Goal: Information Seeking & Learning: Learn about a topic

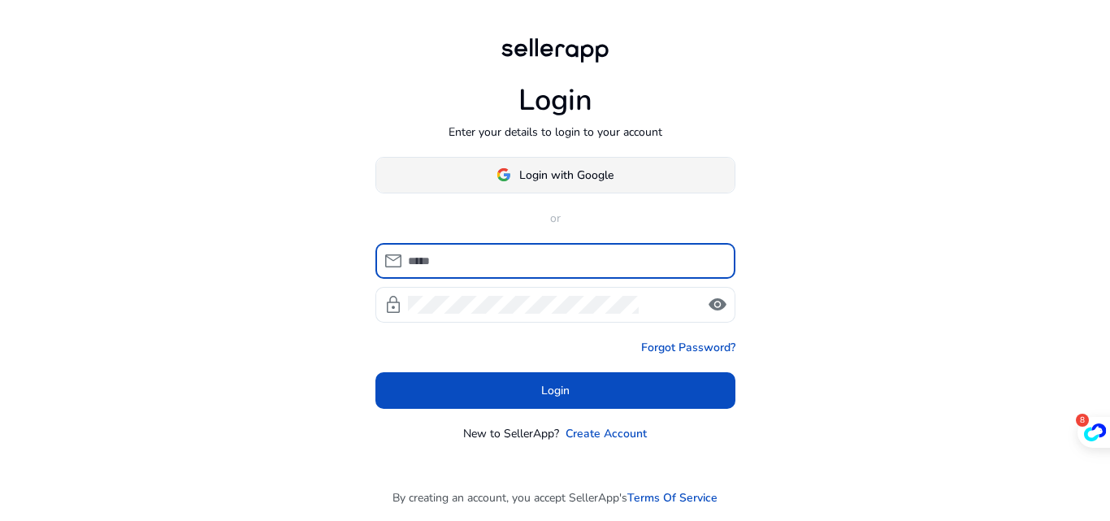
click at [549, 176] on span "Login with Google" at bounding box center [566, 175] width 94 height 17
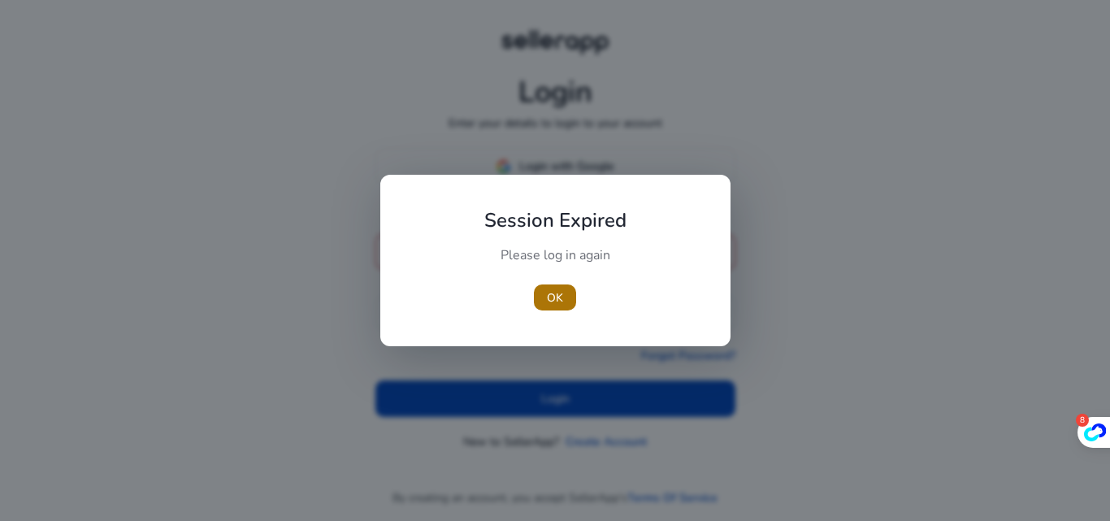
click at [554, 297] on span "OK" at bounding box center [555, 297] width 16 height 17
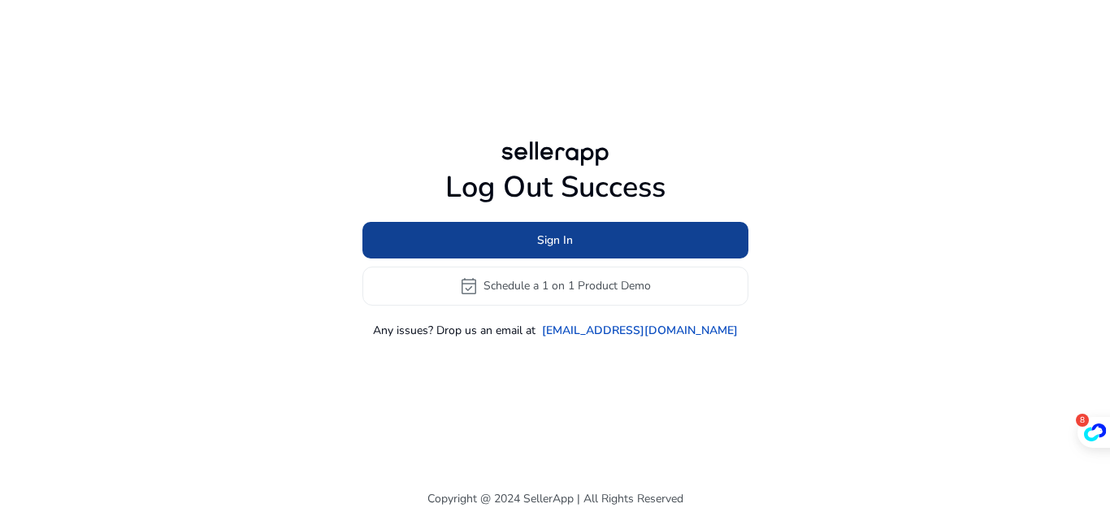
click at [531, 233] on span at bounding box center [556, 239] width 386 height 39
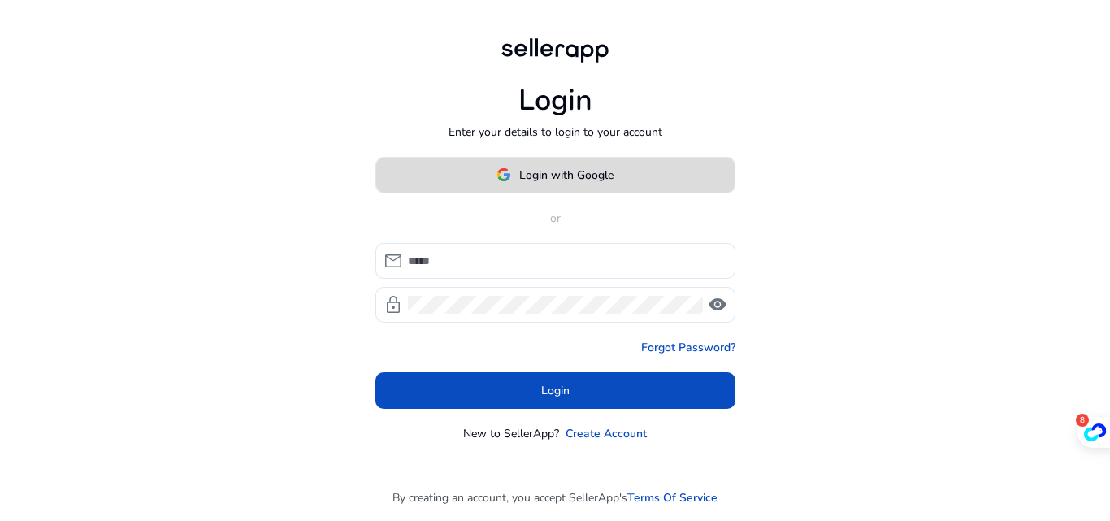
click at [540, 180] on span "Login with Google" at bounding box center [566, 175] width 94 height 17
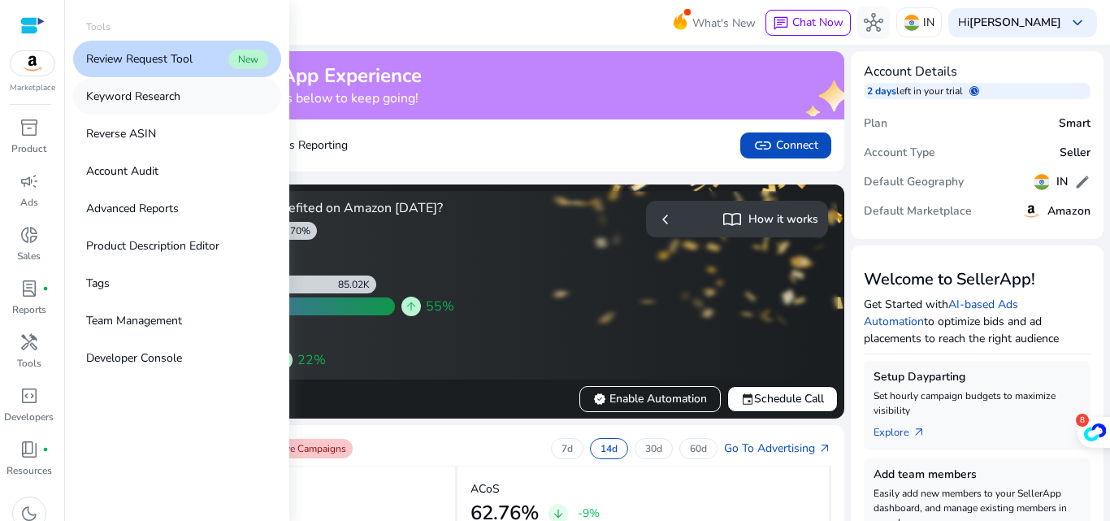
click at [112, 95] on p "Keyword Research" at bounding box center [133, 96] width 94 height 17
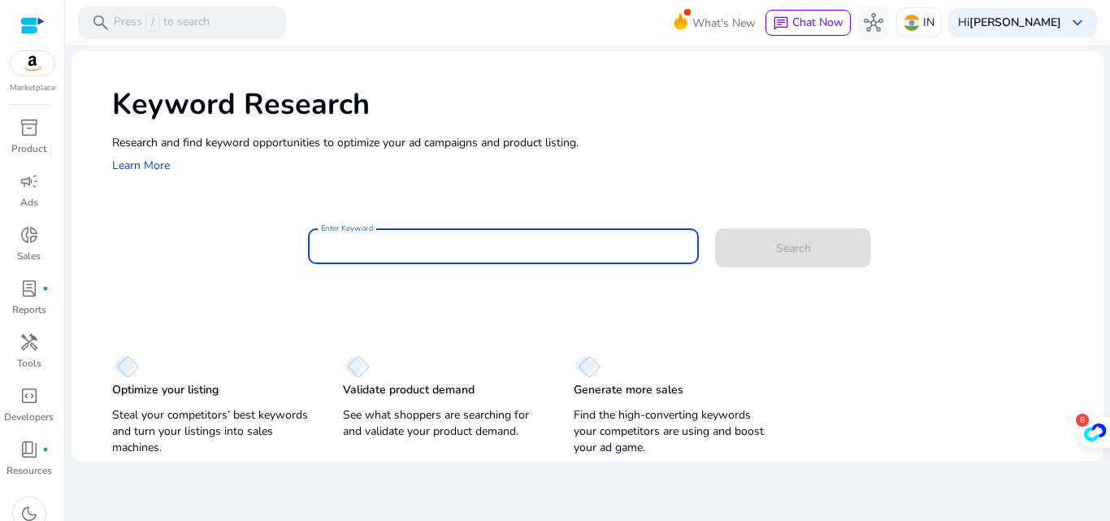
click at [341, 247] on input "Enter Keyword" at bounding box center [504, 246] width 366 height 18
paste input "**********"
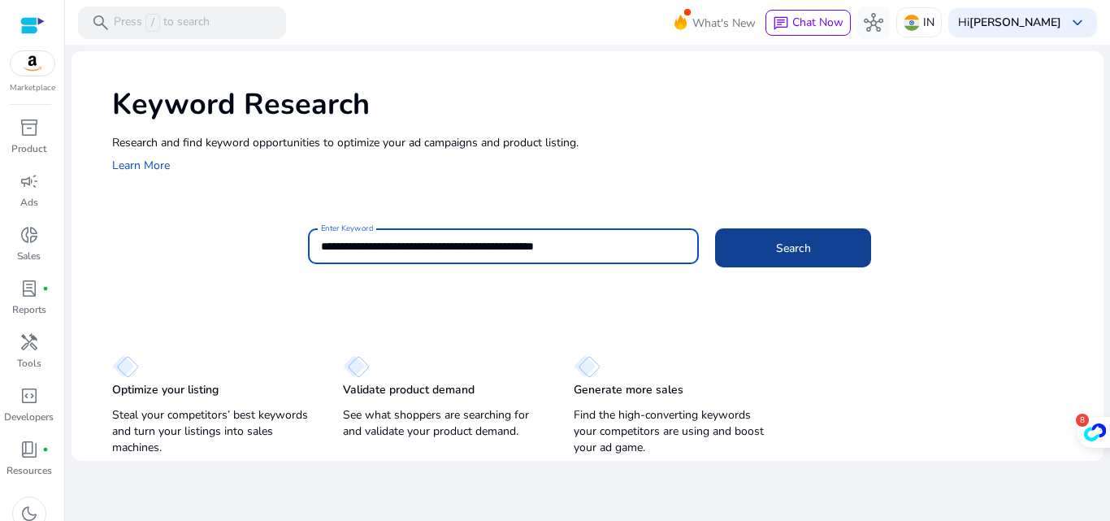
type input "**********"
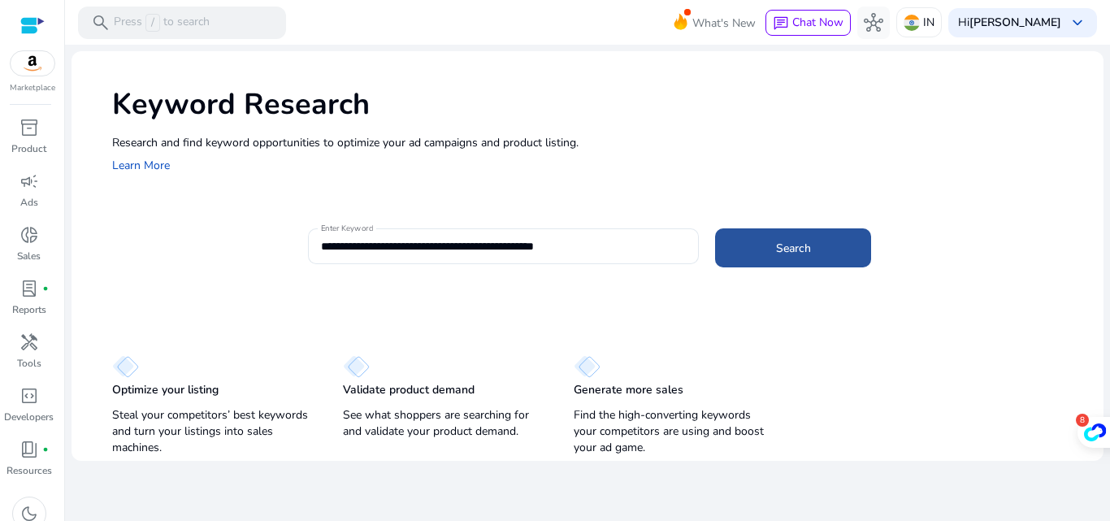
click at [786, 241] on span "Search" at bounding box center [793, 248] width 35 height 17
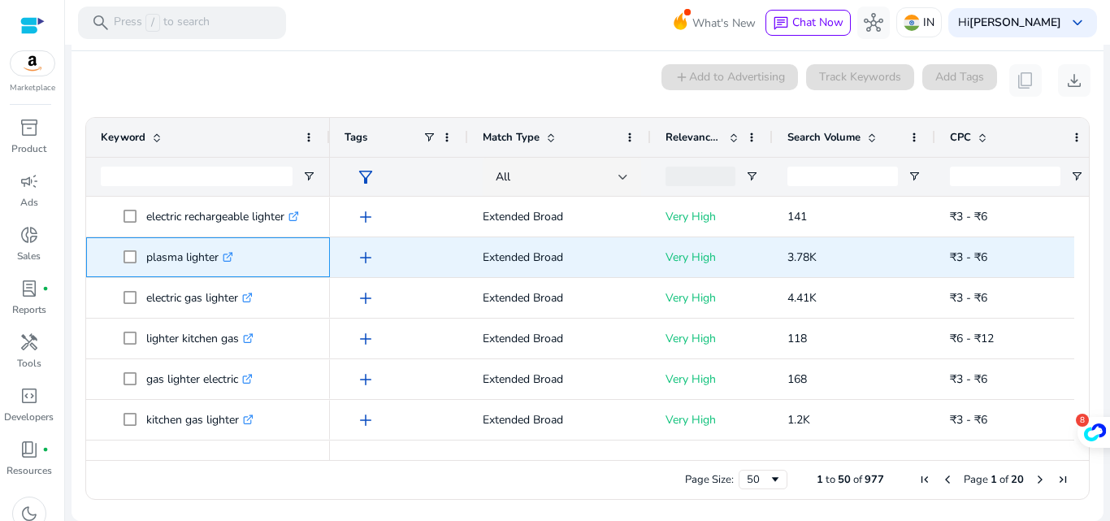
drag, startPoint x: 220, startPoint y: 263, endPoint x: 145, endPoint y: 265, distance: 75.6
click at [145, 265] on span "plasma lighter .st0{fill:#2c8af8}" at bounding box center [220, 257] width 192 height 33
copy span "plasma lighter"
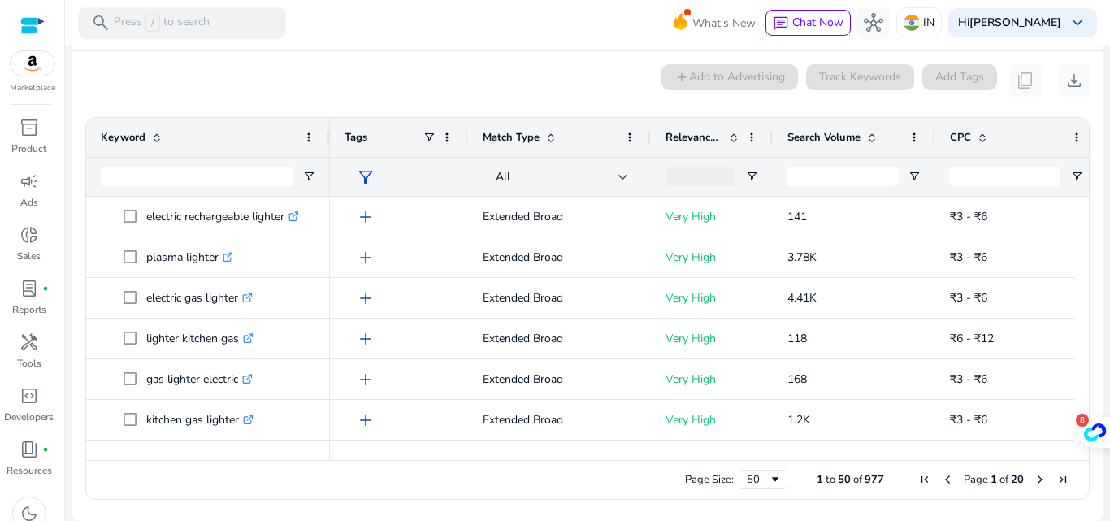
click at [273, 76] on div "0 keyword(s) selected add Add to Advertising Track Keywords Add Tags content_co…" at bounding box center [588, 80] width 1006 height 33
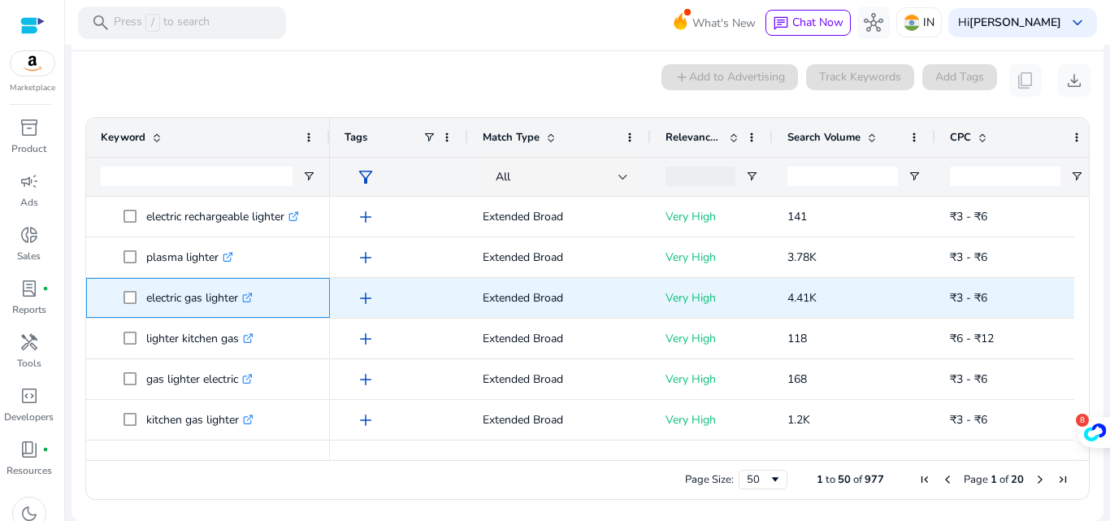
drag, startPoint x: 241, startPoint y: 306, endPoint x: 147, endPoint y: 306, distance: 93.5
click at [147, 306] on p "electric gas lighter .st0{fill:#2c8af8}" at bounding box center [199, 297] width 106 height 33
copy p "electric gas lighter"
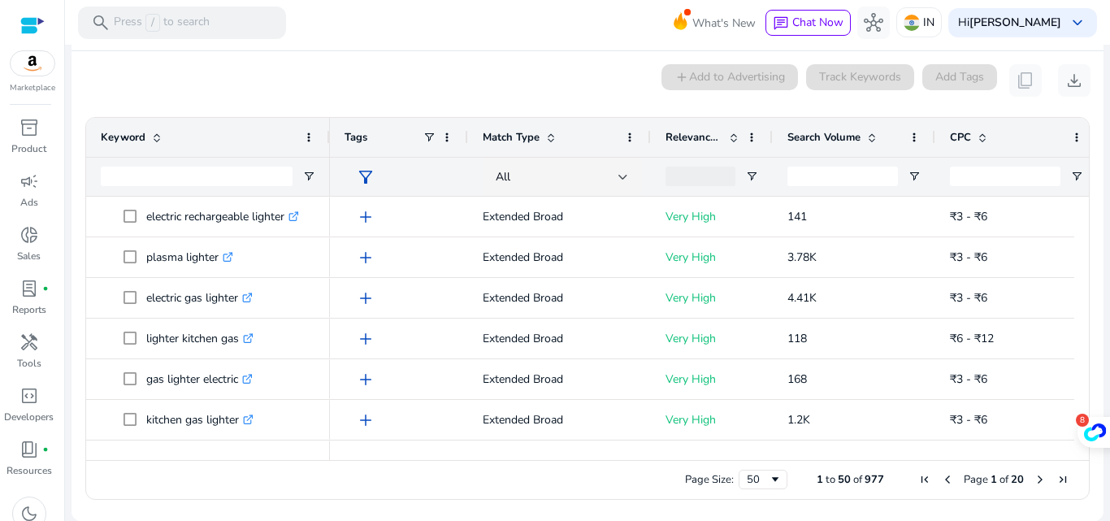
click at [218, 119] on div "Keyword" at bounding box center [208, 137] width 215 height 39
click at [238, 54] on mat-card "0 keyword(s) selected add Add to Advertising Track Keywords Add Tags content_co…" at bounding box center [588, 286] width 1032 height 470
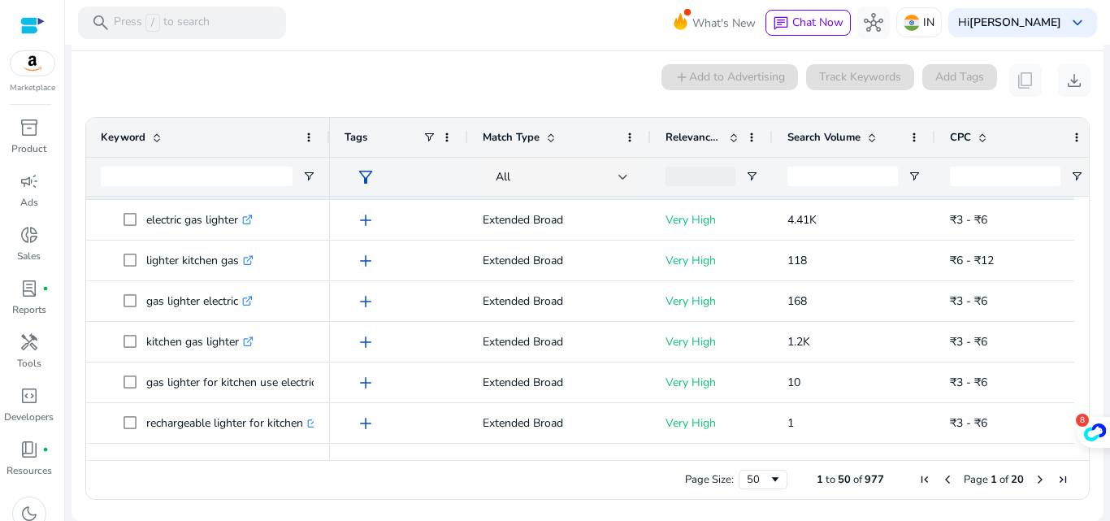
scroll to position [81, 0]
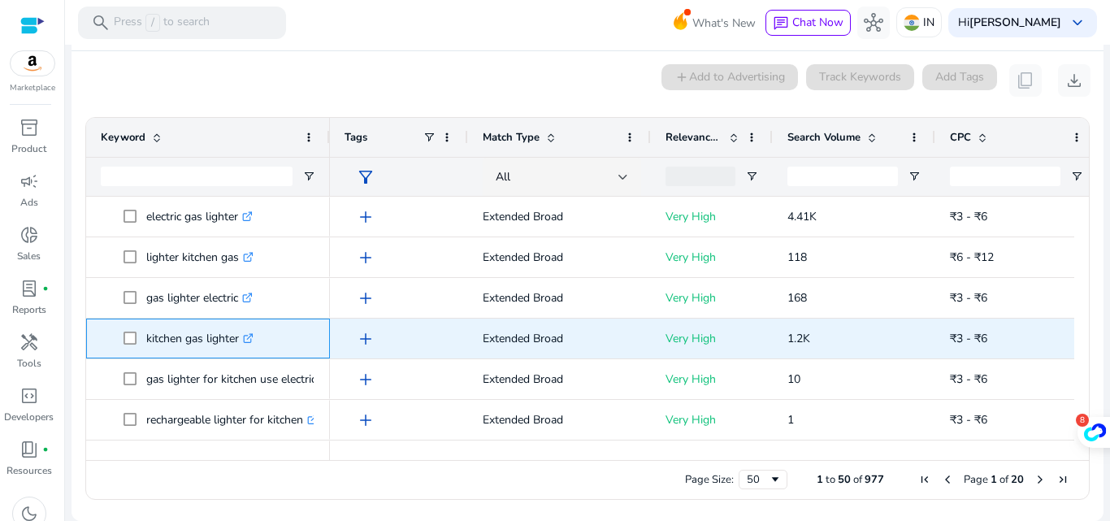
drag, startPoint x: 242, startPoint y: 342, endPoint x: 146, endPoint y: 356, distance: 97.7
click at [146, 356] on div "kitchen gas lighter .st0{fill:#2c8af8}" at bounding box center [208, 338] width 215 height 38
copy span "kitchen gas lighter"
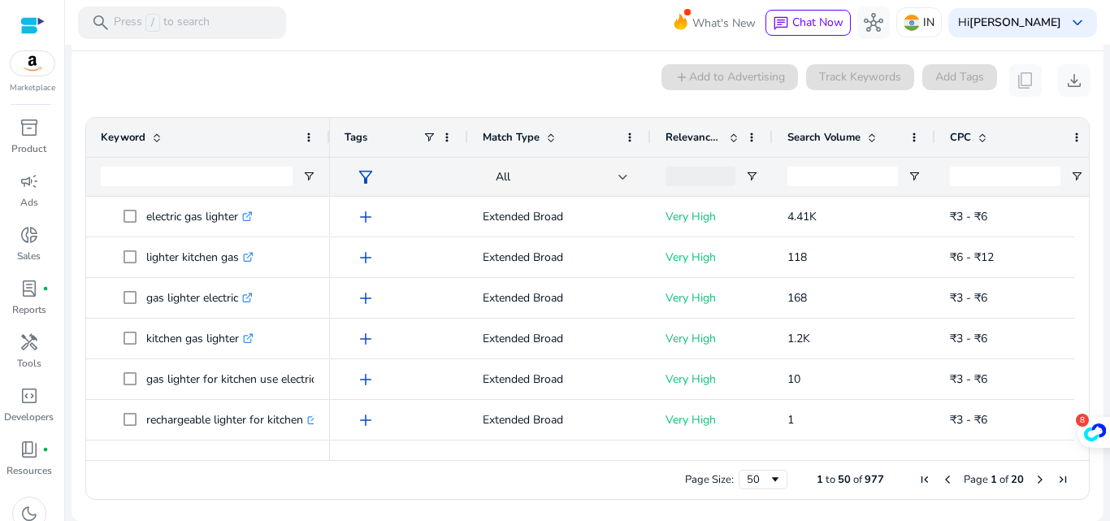
click at [335, 64] on div "0 keyword(s) selected add Add to Advertising Track Keywords Add Tags content_co…" at bounding box center [588, 80] width 1006 height 33
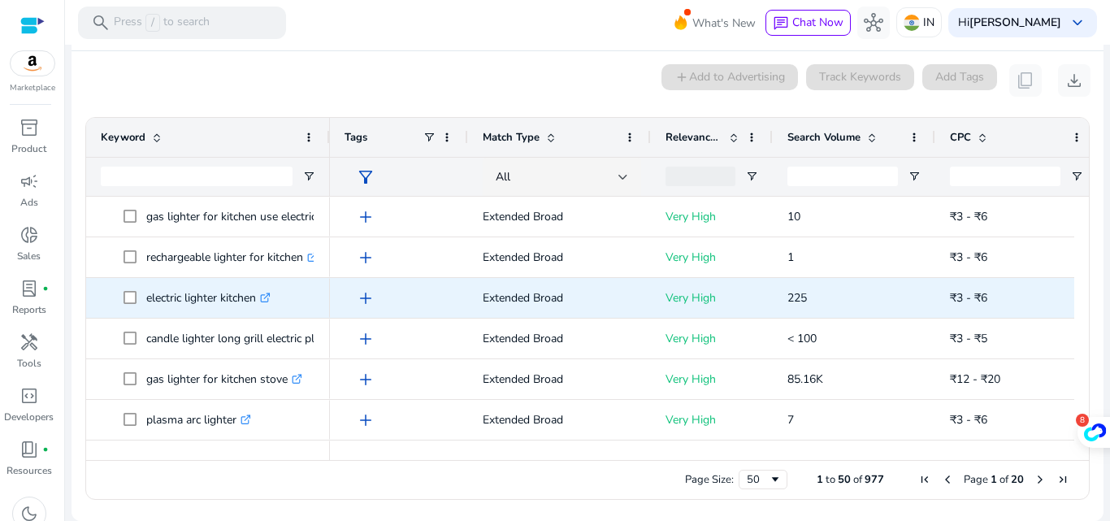
scroll to position [317, 0]
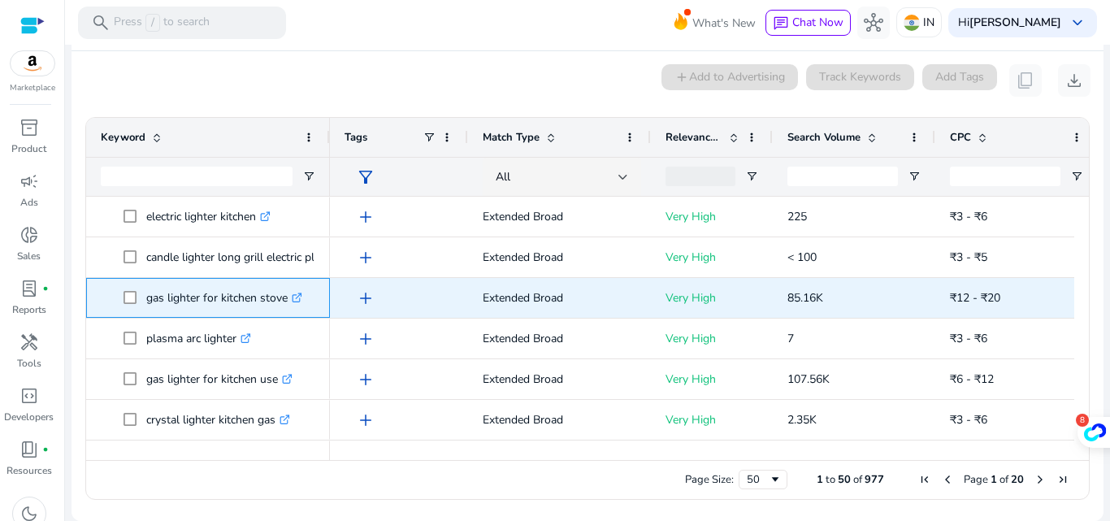
drag, startPoint x: 288, startPoint y: 304, endPoint x: 146, endPoint y: 311, distance: 141.6
click at [146, 311] on p "gas lighter for kitchen stove .st0{fill:#2c8af8}" at bounding box center [224, 297] width 156 height 33
copy p "gas lighter for kitchen stove"
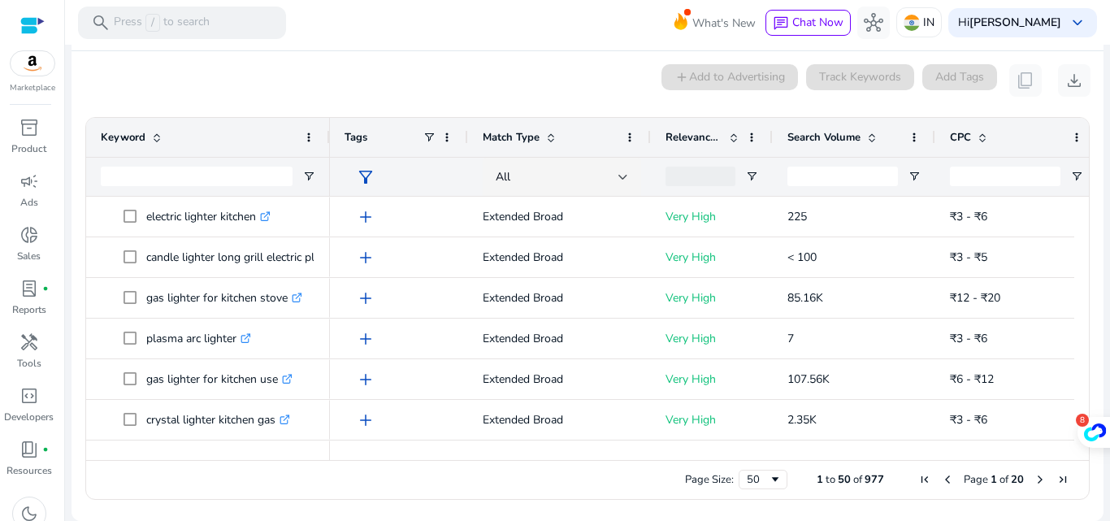
click at [261, 94] on div "0 keyword(s) selected add Add to Advertising Track Keywords Add Tags content_co…" at bounding box center [588, 80] width 1006 height 33
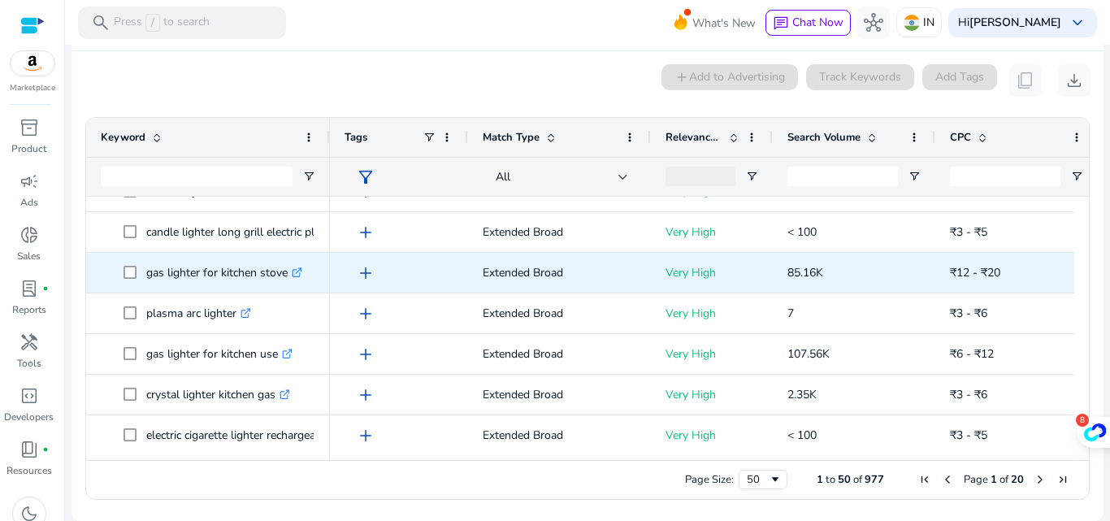
scroll to position [406, 0]
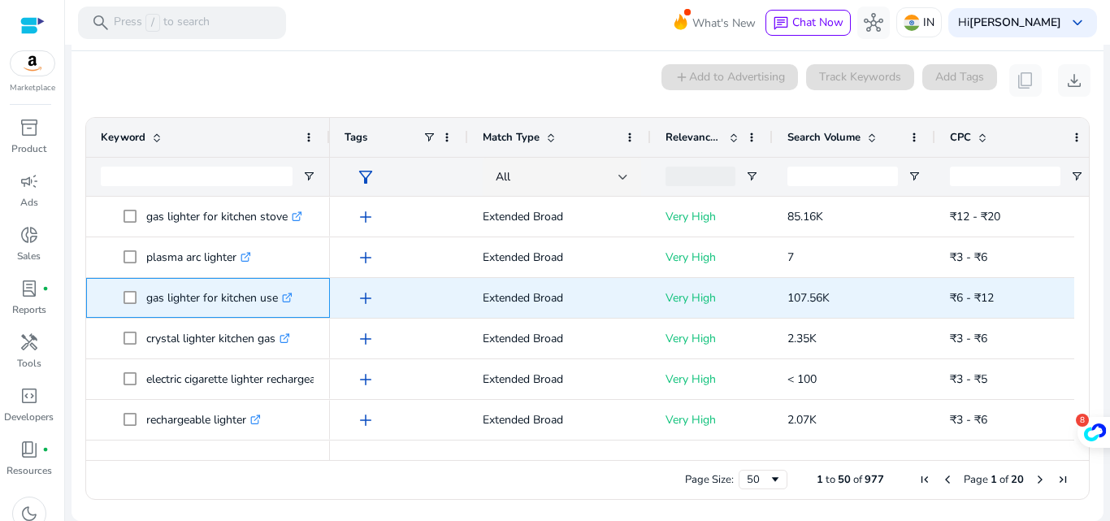
drag, startPoint x: 278, startPoint y: 306, endPoint x: 148, endPoint y: 306, distance: 130.1
click at [148, 306] on p "gas lighter for kitchen use .st0{fill:#2c8af8}" at bounding box center [219, 297] width 146 height 33
copy p "gas lighter for kitchen use"
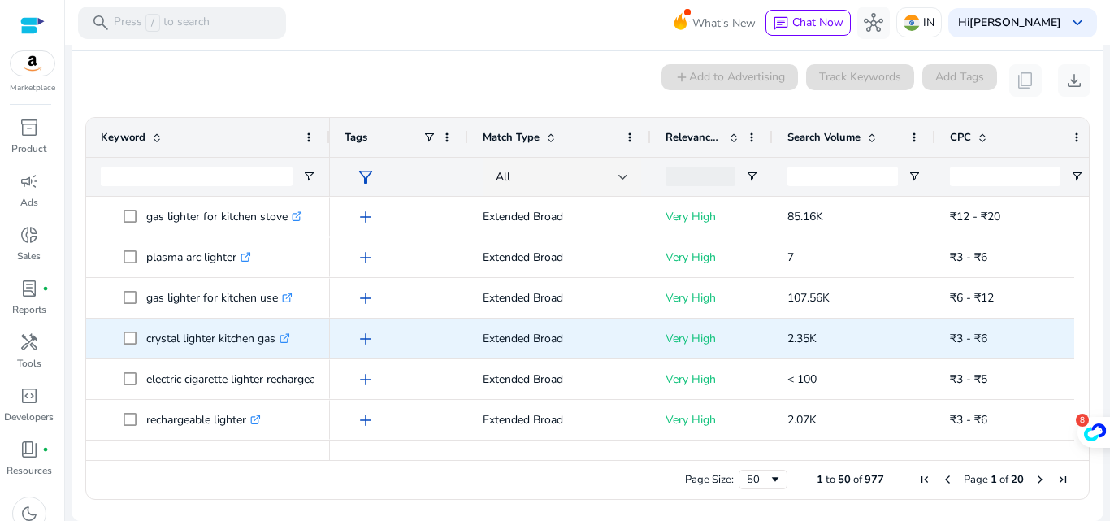
click at [280, 345] on link ".st0{fill:#2c8af8}" at bounding box center [283, 338] width 15 height 15
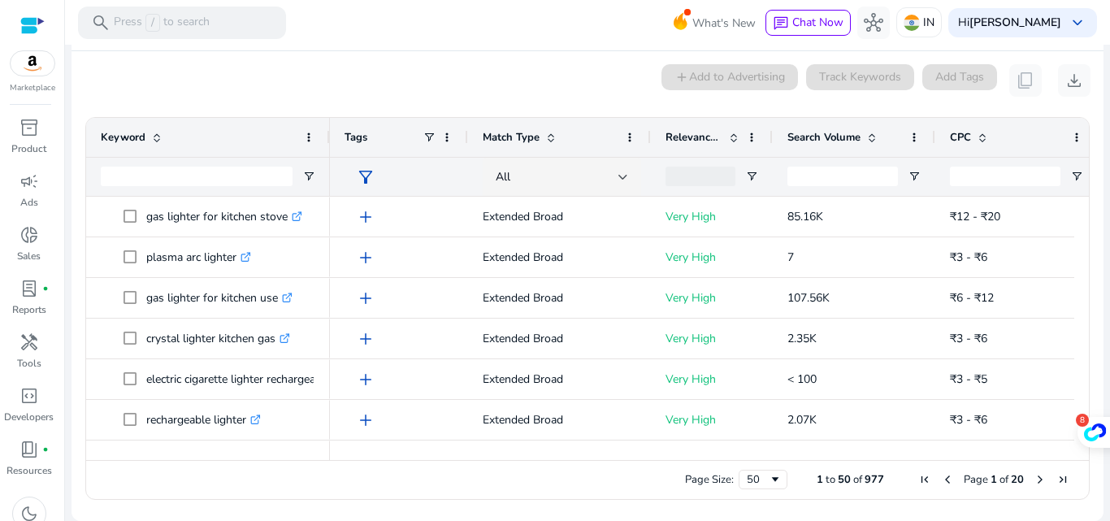
click at [279, 85] on div "0 keyword(s) selected add Add to Advertising Track Keywords Add Tags content_co…" at bounding box center [588, 80] width 1006 height 33
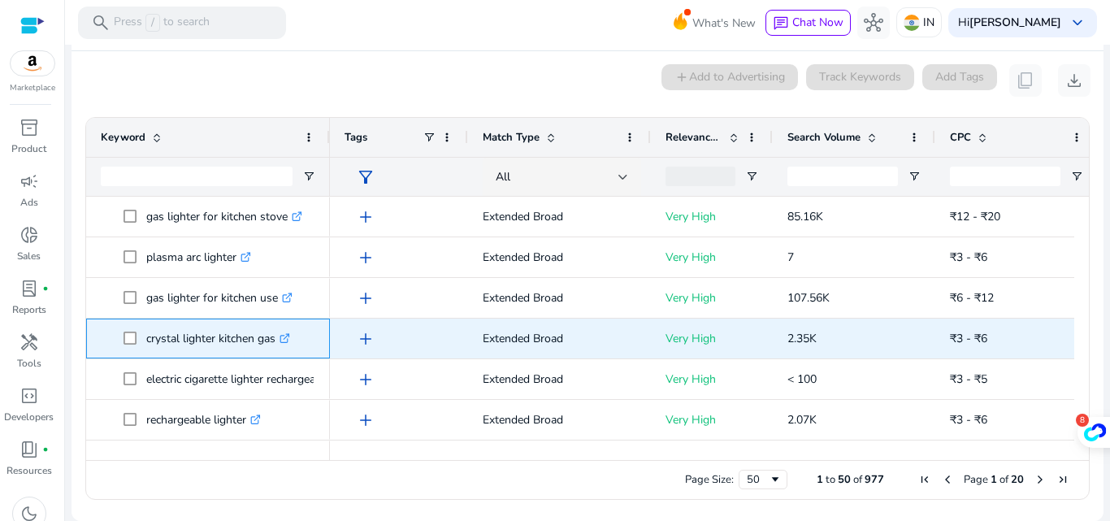
drag, startPoint x: 278, startPoint y: 343, endPoint x: 146, endPoint y: 350, distance: 131.9
click at [146, 350] on p "crystal lighter kitchen gas .st0{fill:#2c8af8}" at bounding box center [218, 338] width 144 height 33
copy p "crystal lighter kitchen gas"
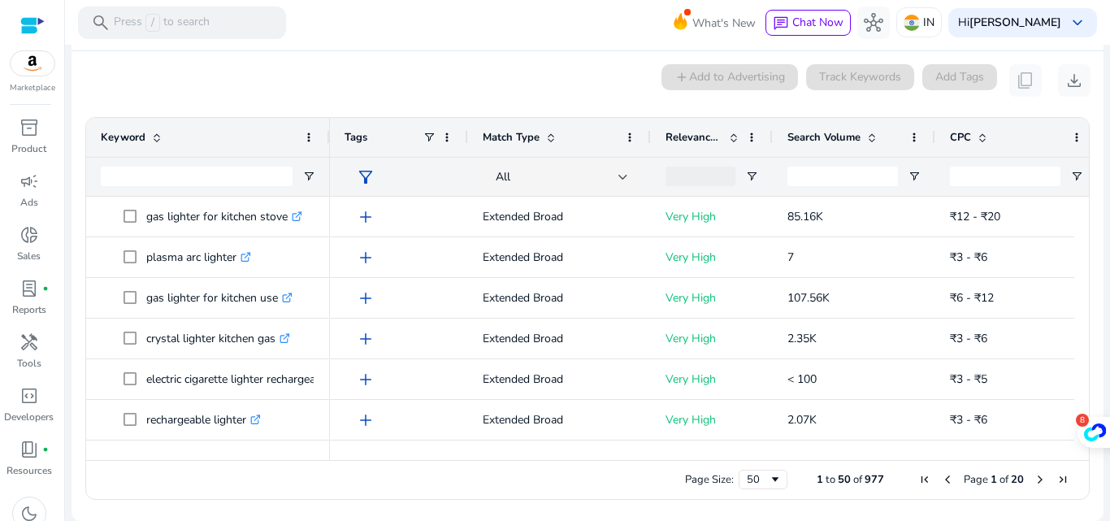
click at [352, 84] on div "0 keyword(s) selected add Add to Advertising Track Keywords Add Tags content_co…" at bounding box center [588, 80] width 1006 height 33
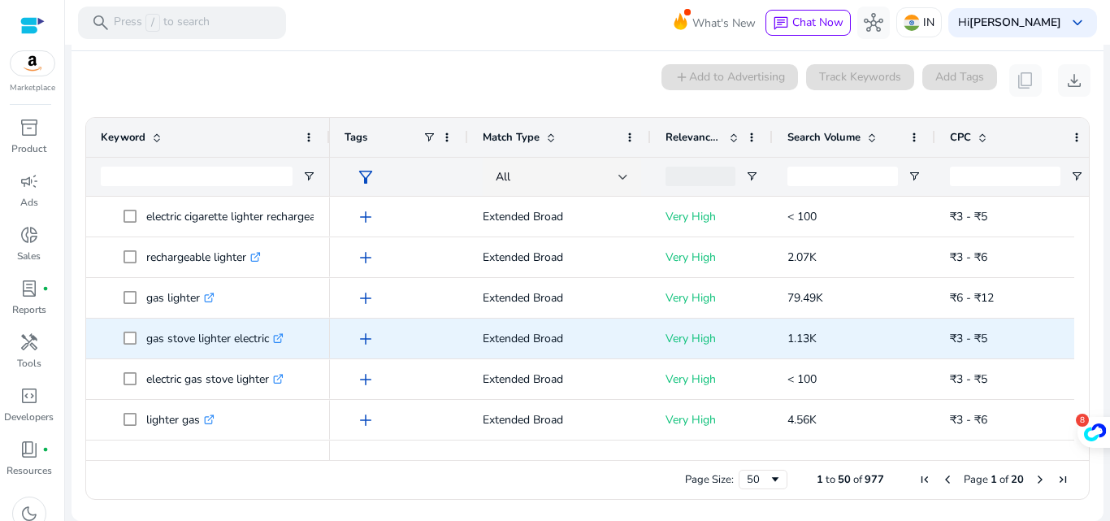
scroll to position [569, 0]
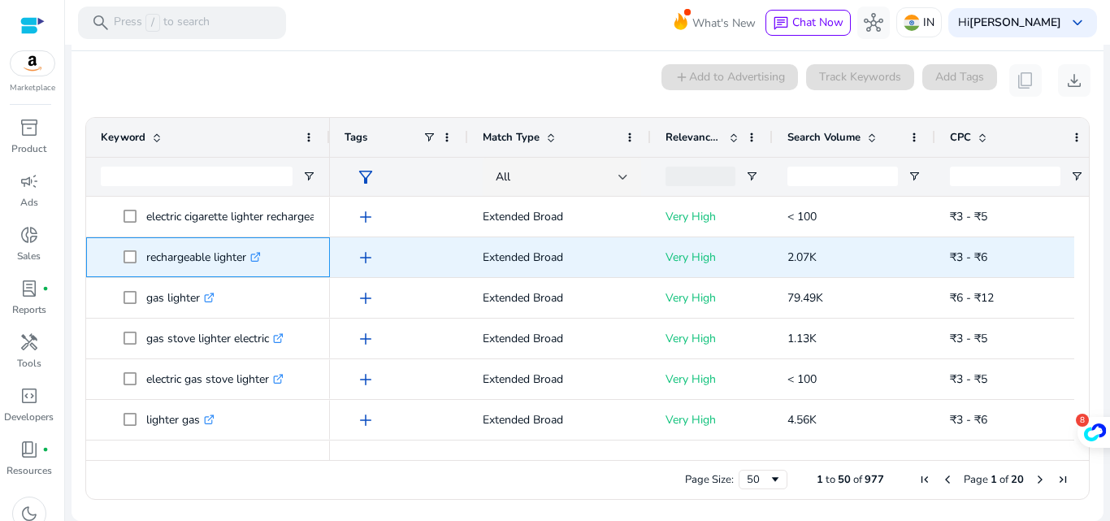
drag, startPoint x: 251, startPoint y: 264, endPoint x: 146, endPoint y: 267, distance: 105.7
click at [146, 267] on span "rechargeable lighter .st0{fill:#2c8af8}" at bounding box center [220, 257] width 192 height 33
copy span "rechargeable lighter"
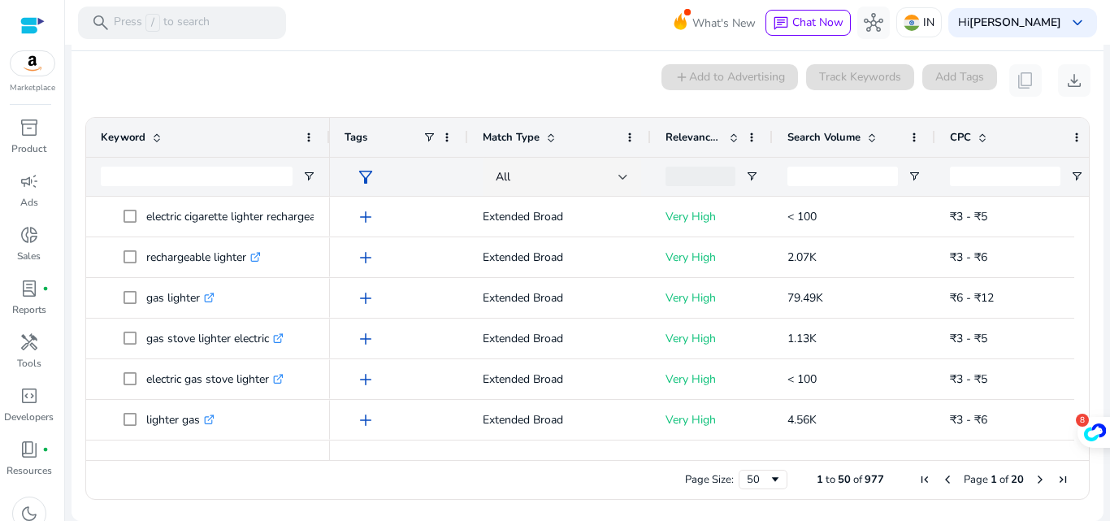
click at [248, 74] on div "0 keyword(s) selected add Add to Advertising Track Keywords Add Tags content_co…" at bounding box center [588, 80] width 1006 height 33
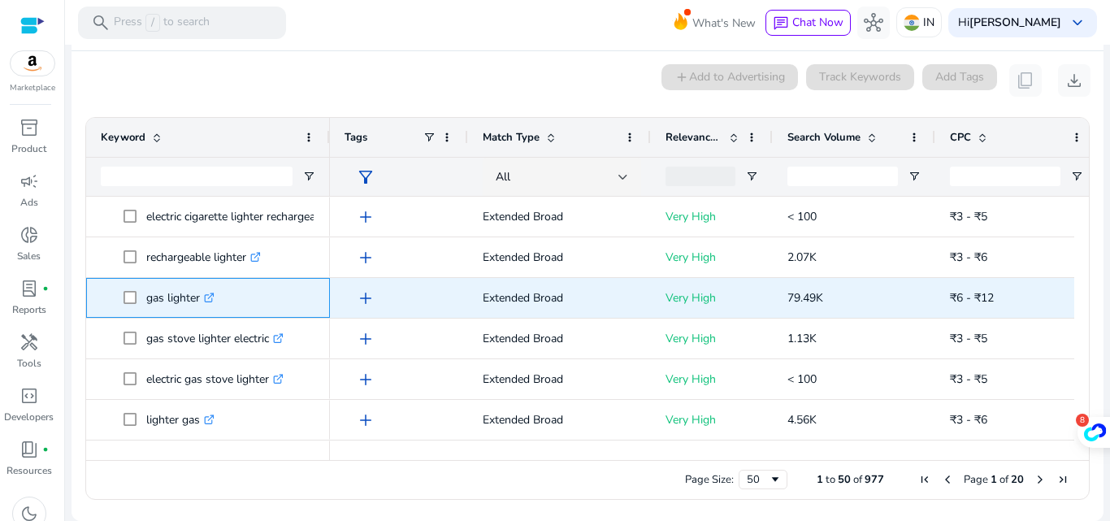
drag, startPoint x: 200, startPoint y: 303, endPoint x: 142, endPoint y: 302, distance: 57.7
click at [142, 302] on span "gas lighter .st0{fill:#2c8af8}" at bounding box center [220, 297] width 192 height 33
copy span "gas lighter"
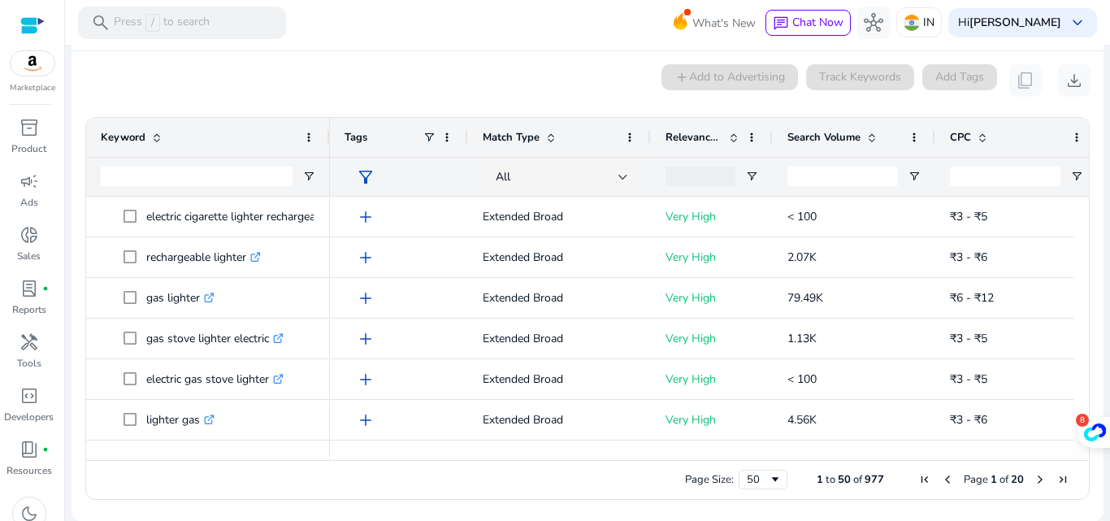
click at [413, 91] on div "0 keyword(s) selected add Add to Advertising Track Keywords Add Tags content_co…" at bounding box center [588, 80] width 1006 height 33
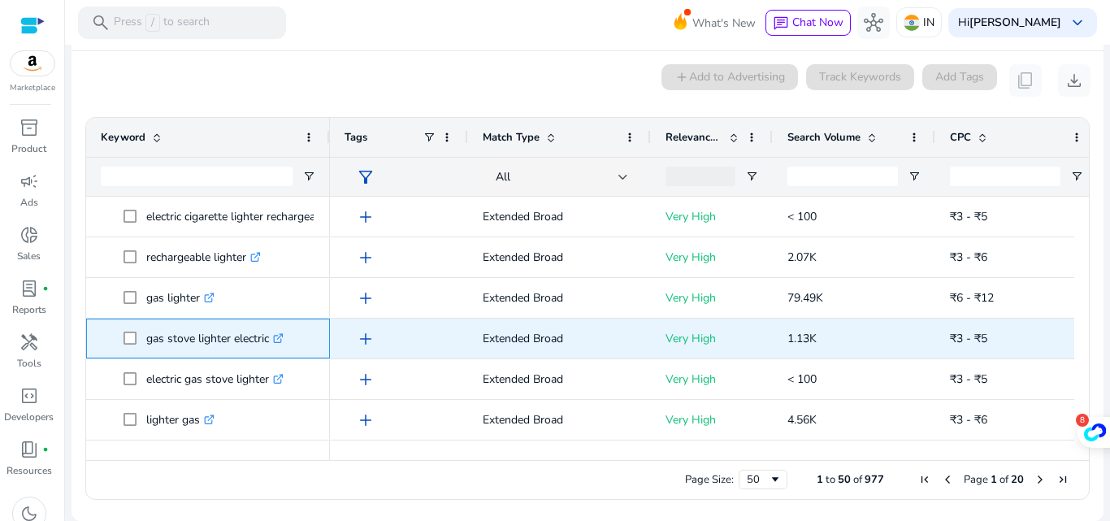
drag, startPoint x: 272, startPoint y: 346, endPoint x: 143, endPoint y: 353, distance: 128.6
click at [143, 353] on span "gas stove lighter electric .st0{fill:#2c8af8}" at bounding box center [220, 338] width 192 height 33
copy span "gas stove lighter electric"
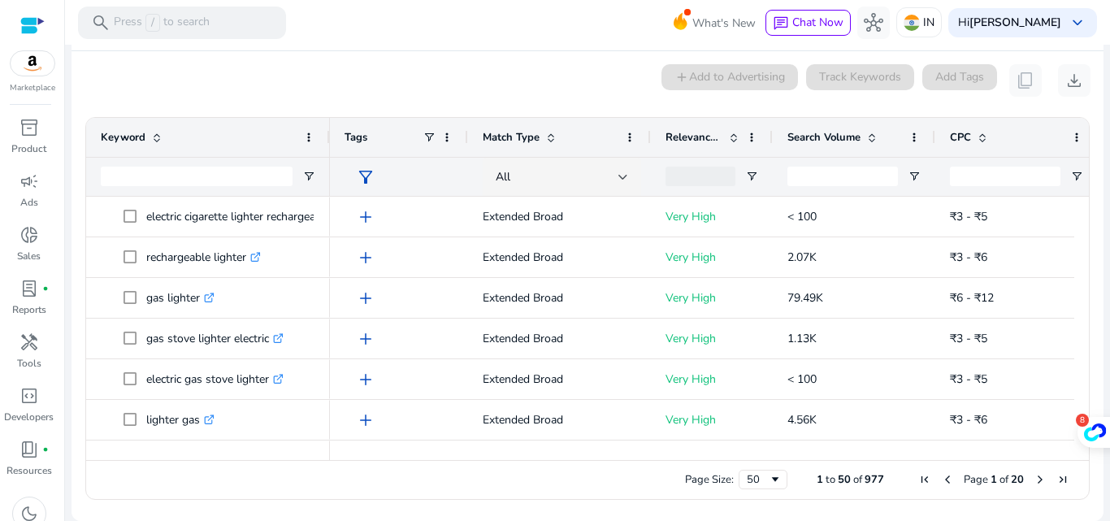
click at [317, 89] on div "0 keyword(s) selected add Add to Advertising Track Keywords Add Tags content_co…" at bounding box center [588, 80] width 1006 height 33
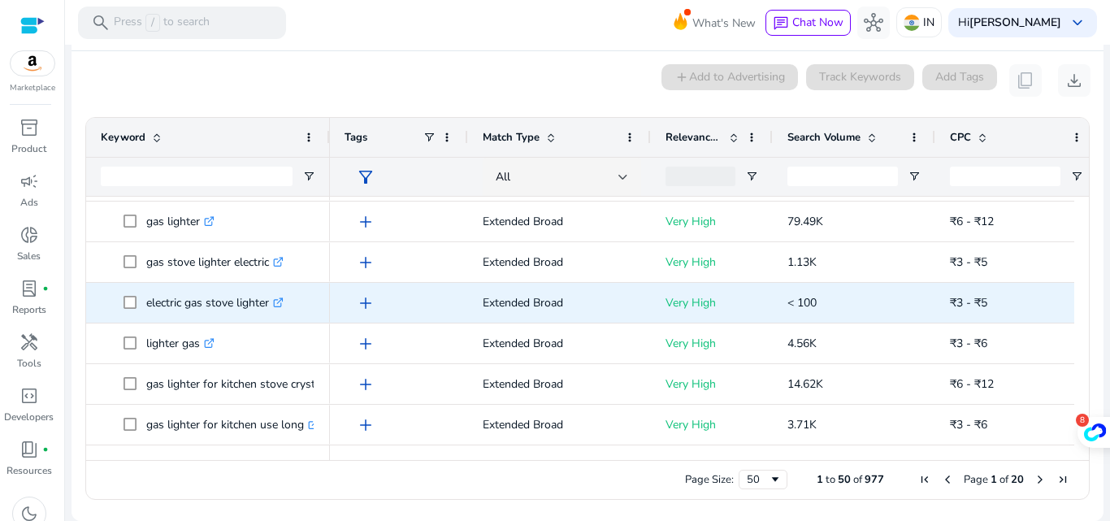
scroll to position [650, 0]
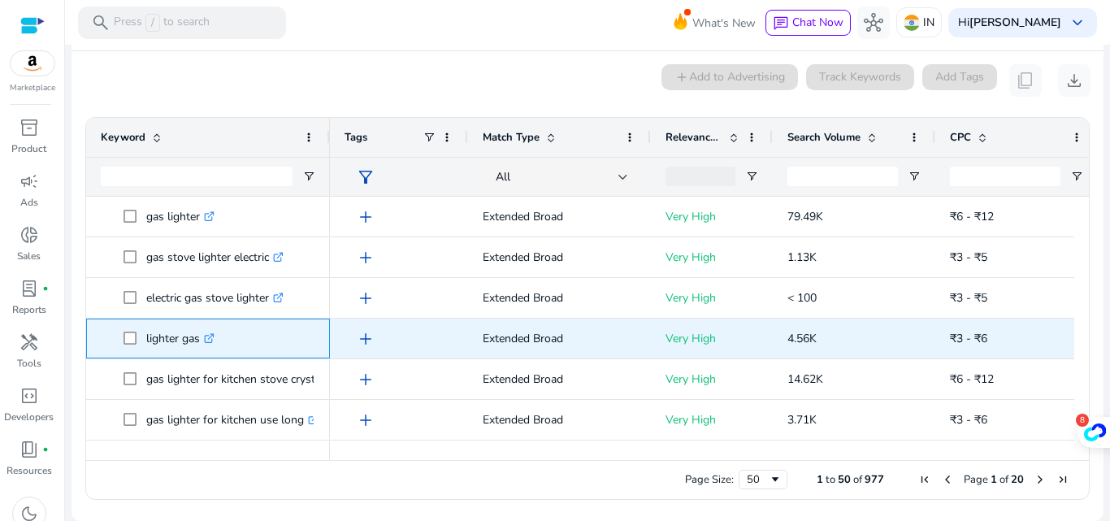
drag, startPoint x: 201, startPoint y: 346, endPoint x: 139, endPoint y: 341, distance: 62.0
click at [139, 341] on span "lighter gas .st0{fill:#2c8af8}" at bounding box center [220, 338] width 192 height 33
copy span "lighter gas"
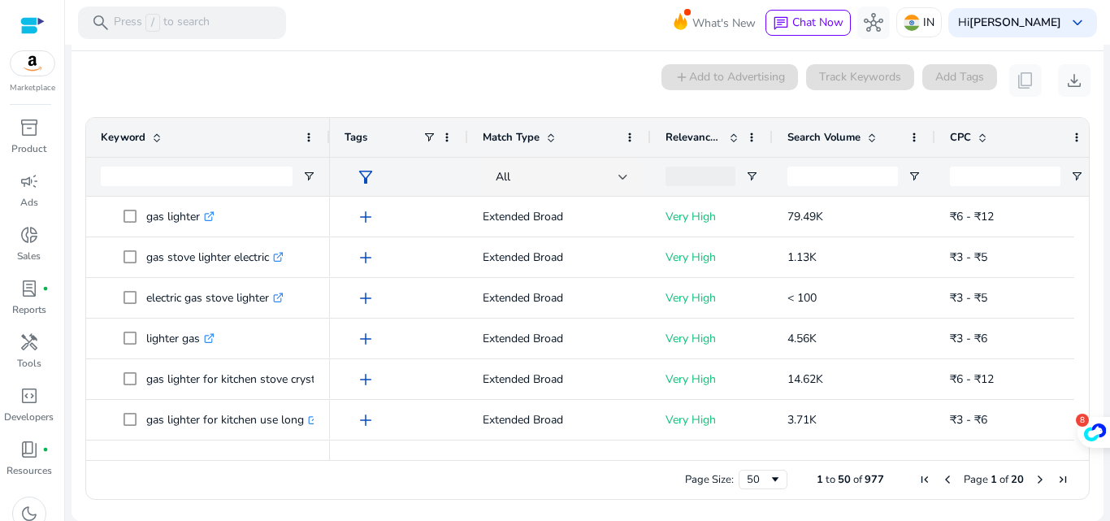
click at [285, 90] on div "0 keyword(s) selected add Add to Advertising Track Keywords Add Tags content_co…" at bounding box center [588, 80] width 1006 height 33
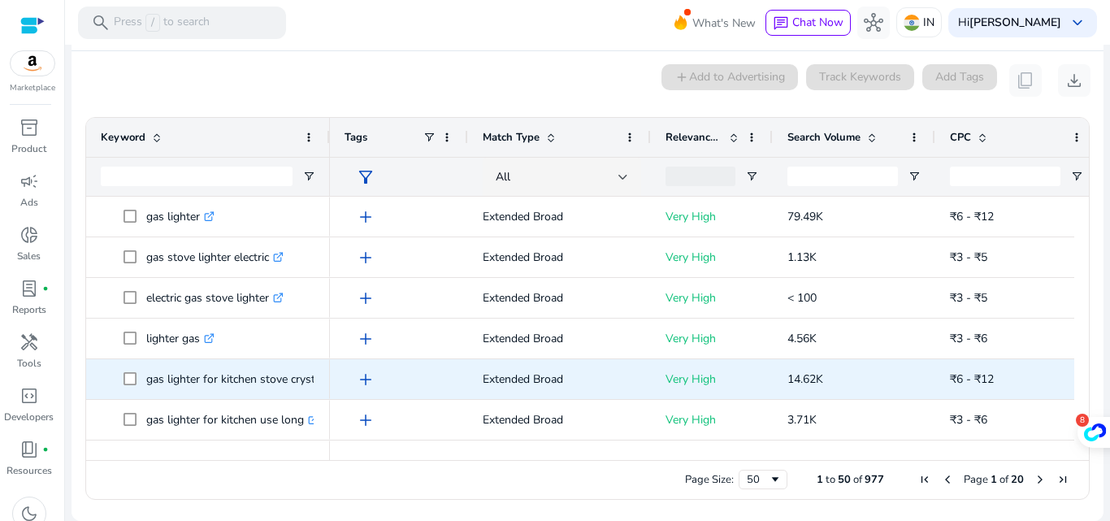
scroll to position [732, 0]
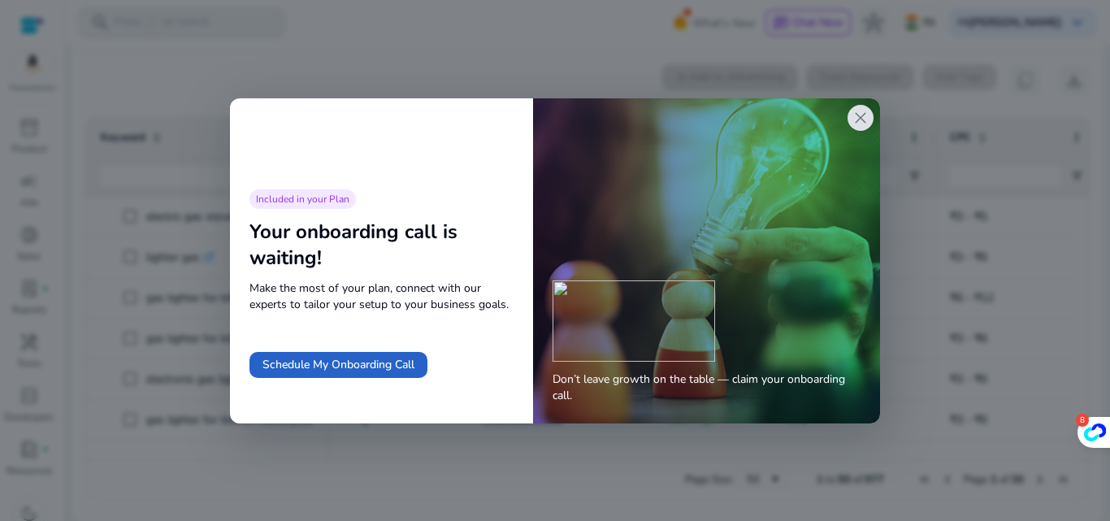
drag, startPoint x: 143, startPoint y: 306, endPoint x: 202, endPoint y: 315, distance: 59.2
click at [258, 324] on body "**********" at bounding box center [555, 260] width 1110 height 521
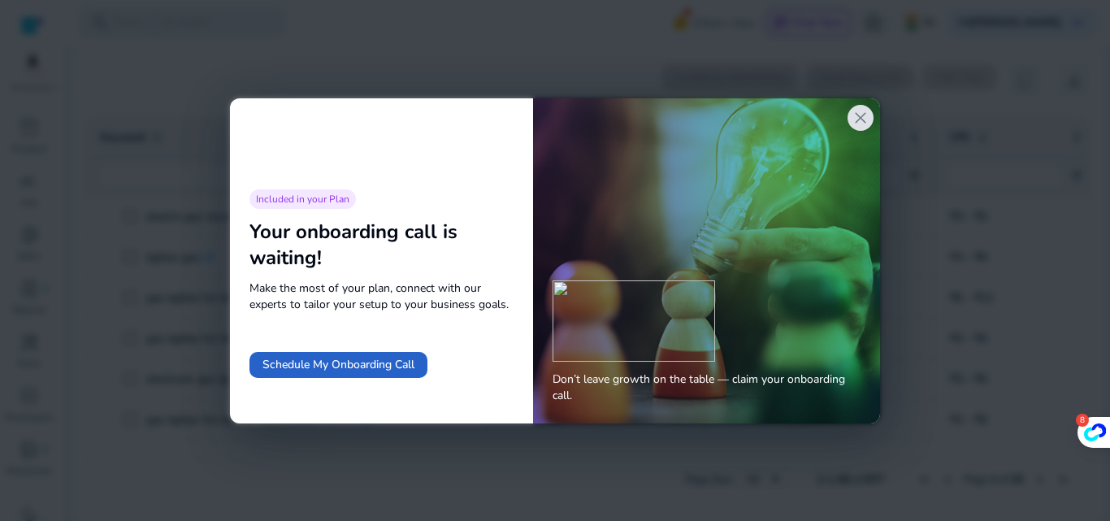
click at [858, 120] on span "close" at bounding box center [861, 118] width 20 height 20
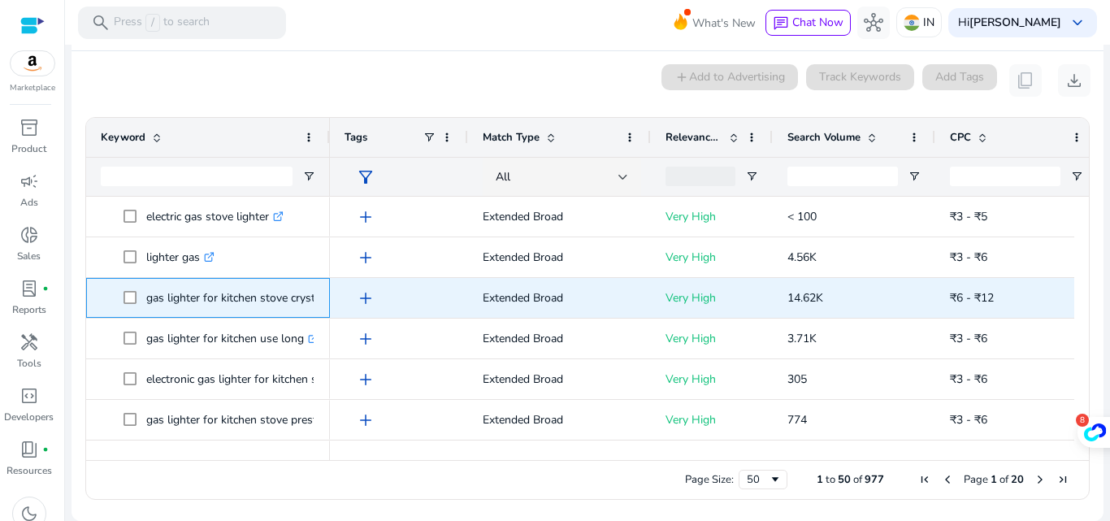
drag, startPoint x: 143, startPoint y: 304, endPoint x: 324, endPoint y: 305, distance: 181.3
click at [324, 305] on div "gas lighter for kitchen stove crystal .st0{fill:#2c8af8}" at bounding box center [208, 298] width 244 height 40
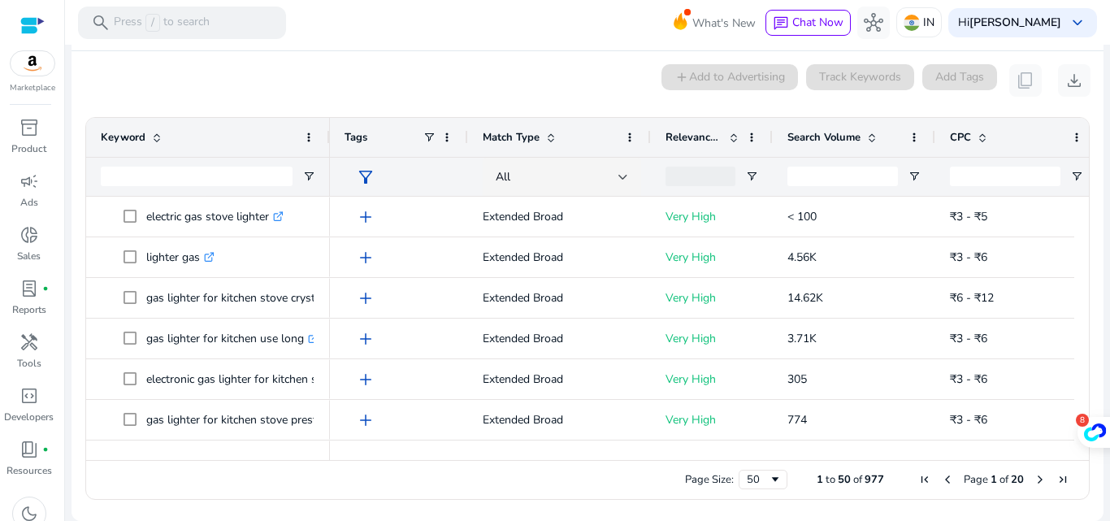
click at [208, 68] on div "0 keyword(s) selected add Add to Advertising Track Keywords Add Tags content_co…" at bounding box center [588, 80] width 1006 height 33
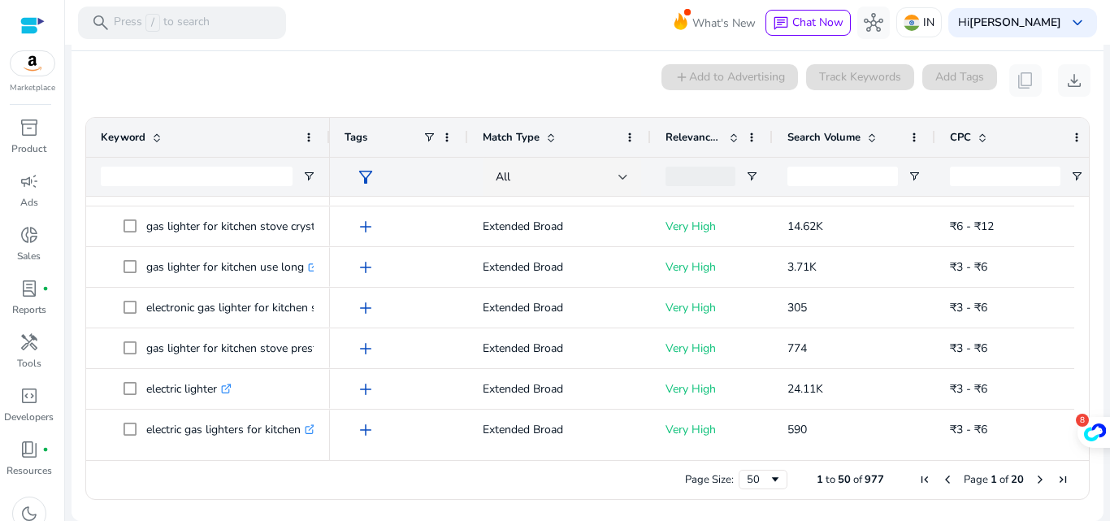
scroll to position [813, 0]
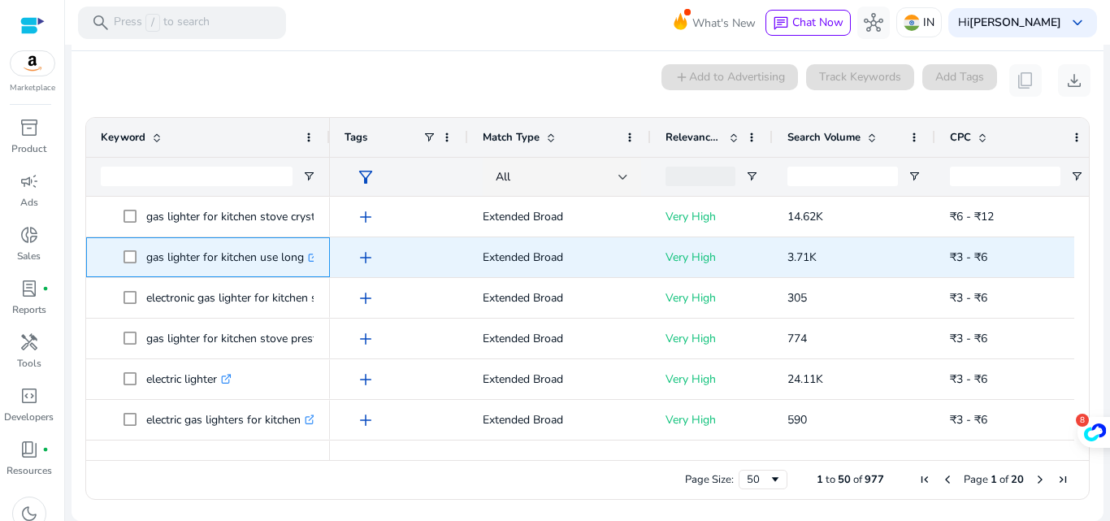
drag, startPoint x: 146, startPoint y: 265, endPoint x: 308, endPoint y: 268, distance: 161.8
click at [308, 268] on p "gas lighter for kitchen use long .st0{fill:#2c8af8}" at bounding box center [232, 257] width 172 height 33
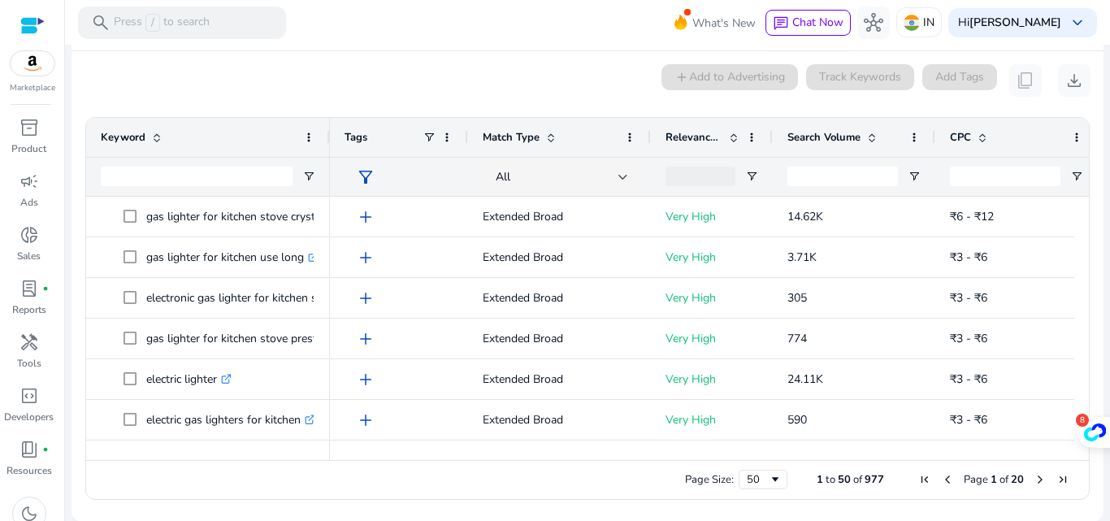
click at [286, 67] on div "0 keyword(s) selected add Add to Advertising Track Keywords Add Tags content_co…" at bounding box center [588, 80] width 1006 height 33
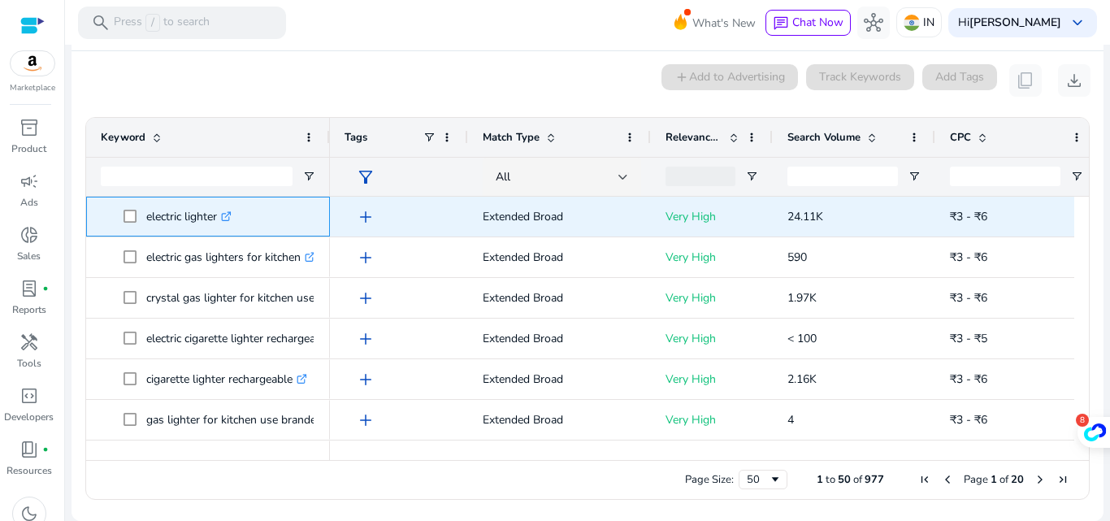
drag, startPoint x: 219, startPoint y: 221, endPoint x: 146, endPoint y: 228, distance: 74.3
click at [146, 228] on span "electric lighter .st0{fill:#2c8af8}" at bounding box center [220, 216] width 192 height 33
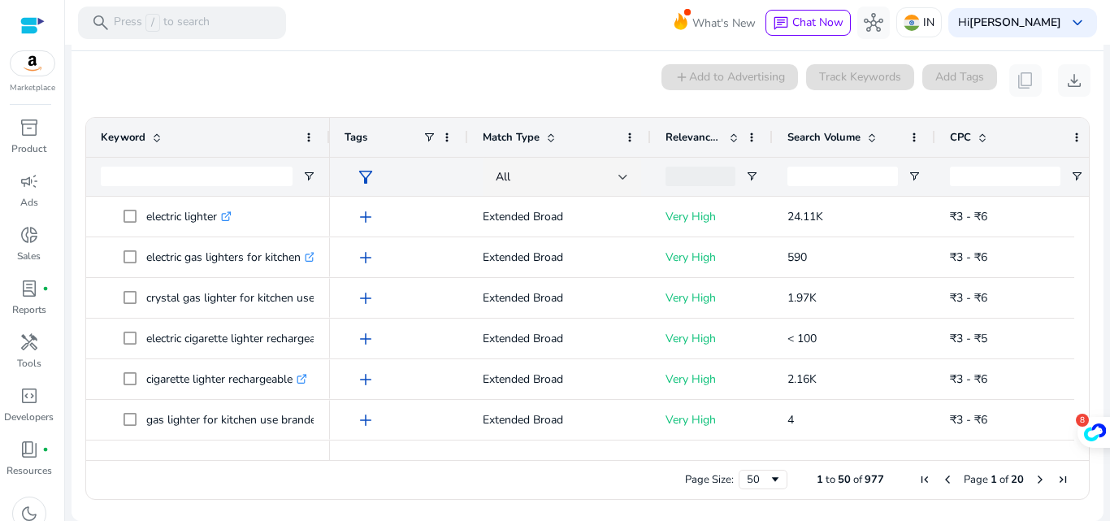
click at [237, 64] on div "0 keyword(s) selected add Add to Advertising Track Keywords Add Tags content_co…" at bounding box center [588, 80] width 1006 height 33
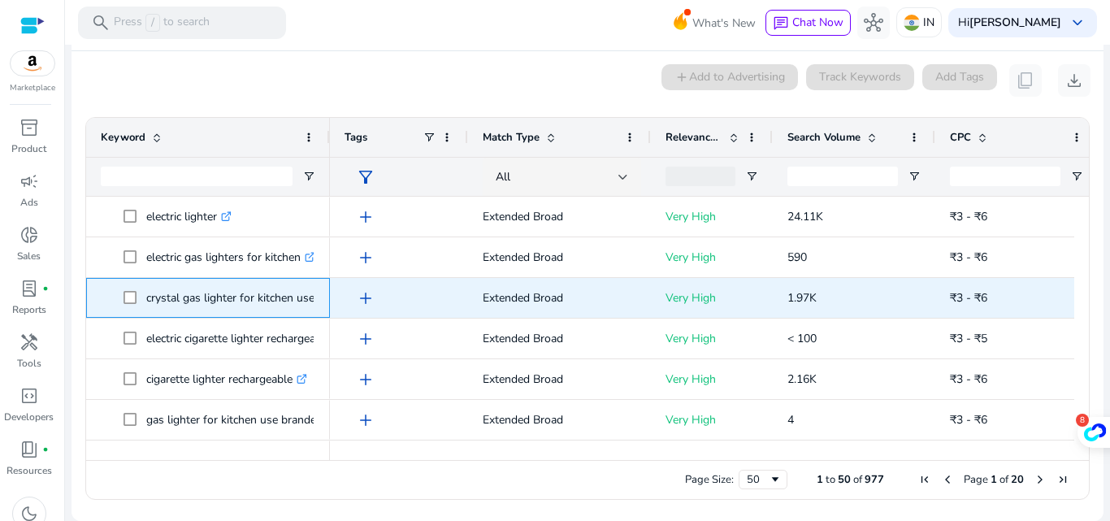
drag, startPoint x: 145, startPoint y: 304, endPoint x: 317, endPoint y: 310, distance: 172.4
click at [317, 310] on div "crystal gas lighter for kitchen use .st0{fill:#2c8af8}" at bounding box center [208, 298] width 244 height 40
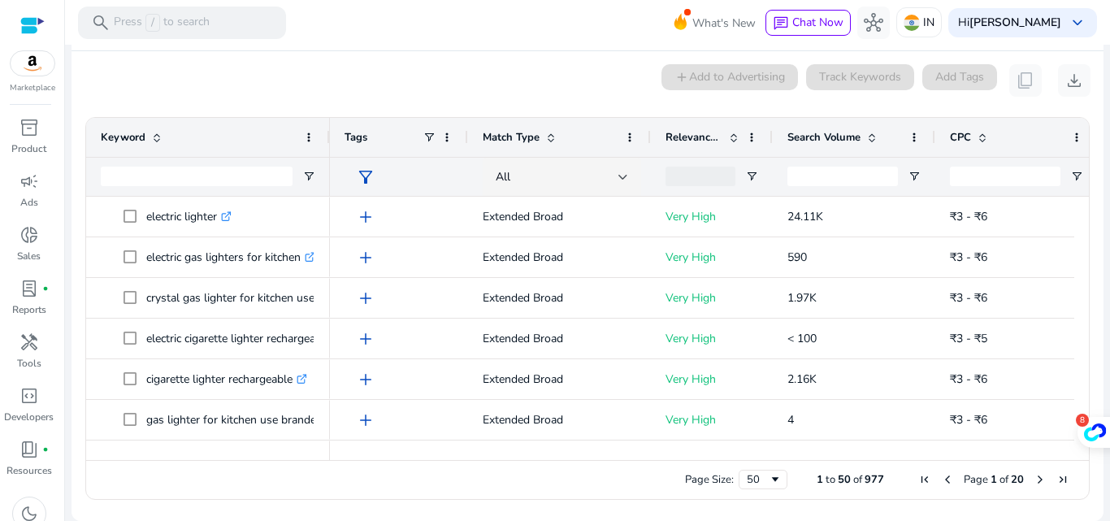
click at [185, 67] on div "0 keyword(s) selected add Add to Advertising Track Keywords Add Tags content_co…" at bounding box center [588, 80] width 1006 height 33
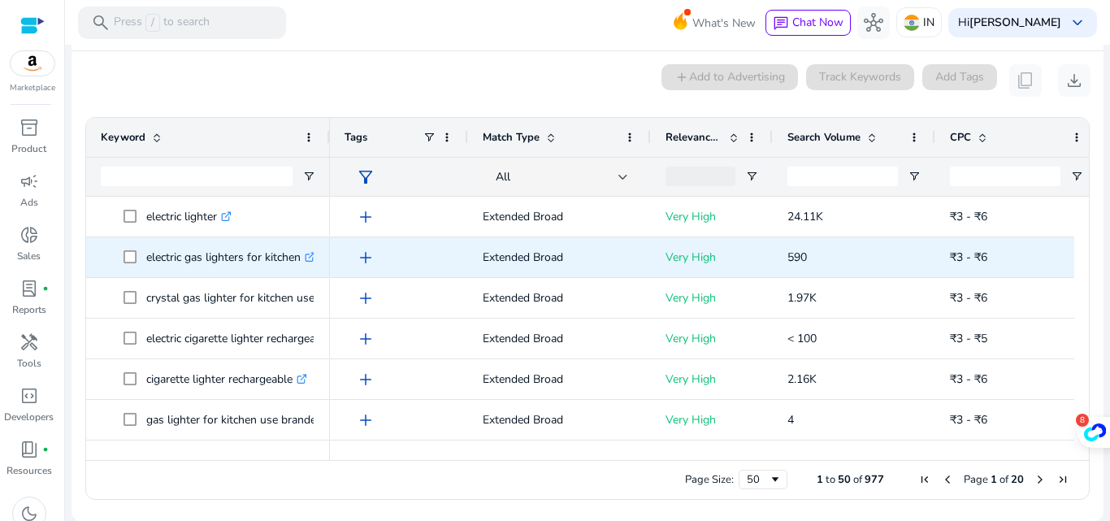
scroll to position [1057, 0]
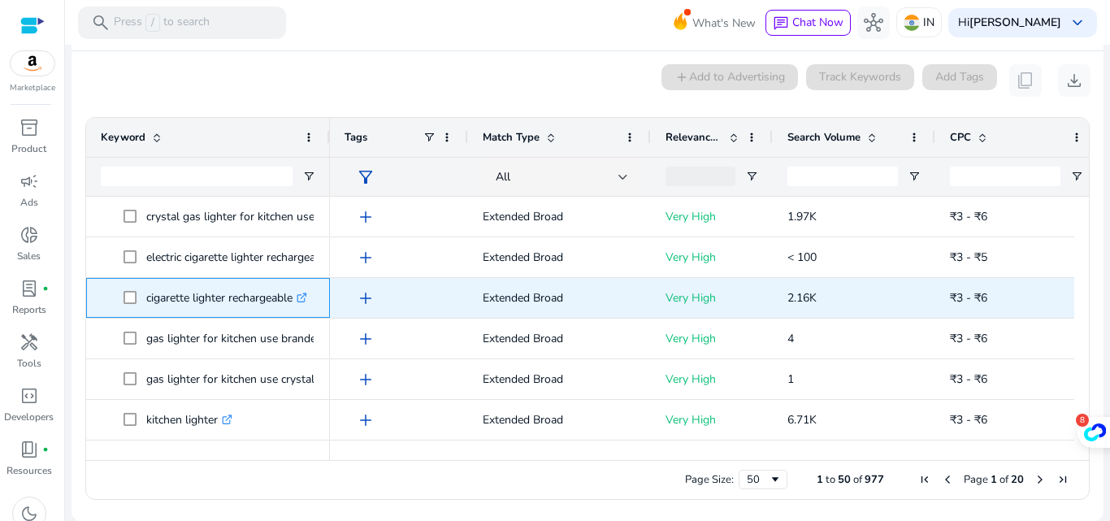
drag, startPoint x: 146, startPoint y: 302, endPoint x: 294, endPoint y: 309, distance: 148.9
click at [294, 309] on span "cigarette lighter rechargeable .st0{fill:#2c8af8}" at bounding box center [220, 297] width 192 height 33
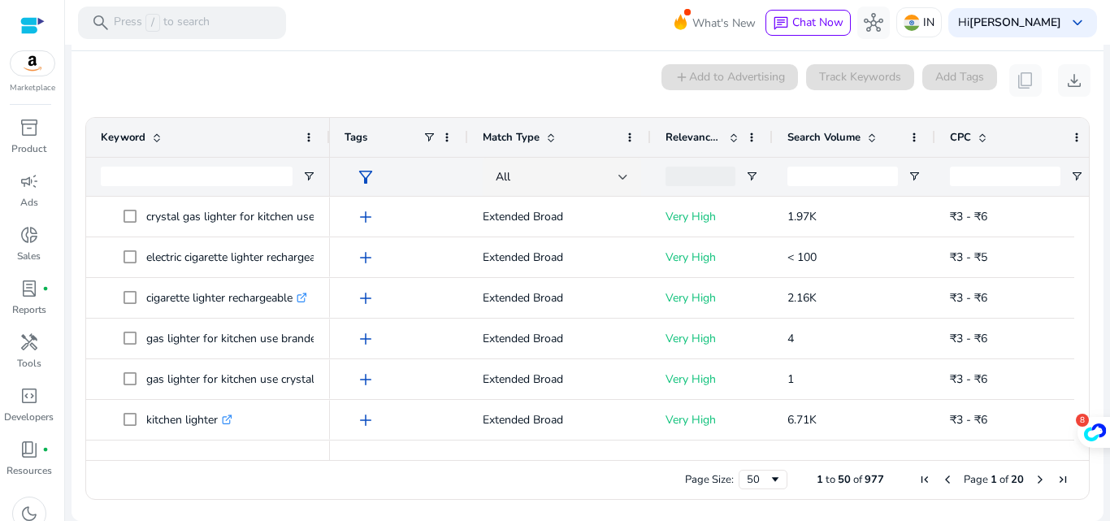
click at [245, 77] on div "0 keyword(s) selected add Add to Advertising Track Keywords Add Tags content_co…" at bounding box center [588, 80] width 1006 height 33
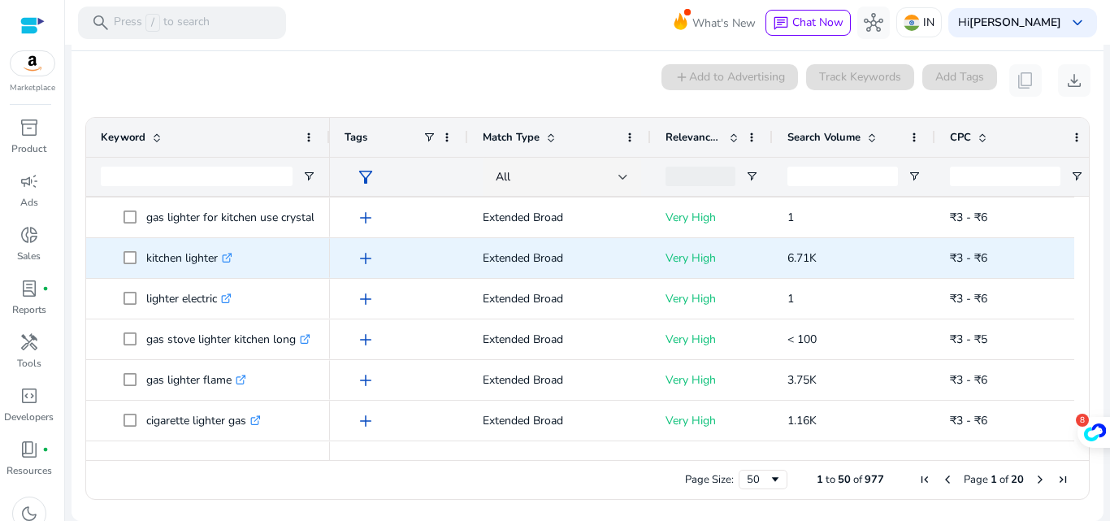
scroll to position [1219, 0]
drag, startPoint x: 219, startPoint y: 265, endPoint x: 138, endPoint y: 263, distance: 80.5
click at [138, 263] on span "kitchen lighter .st0{fill:#2c8af8}" at bounding box center [220, 257] width 192 height 33
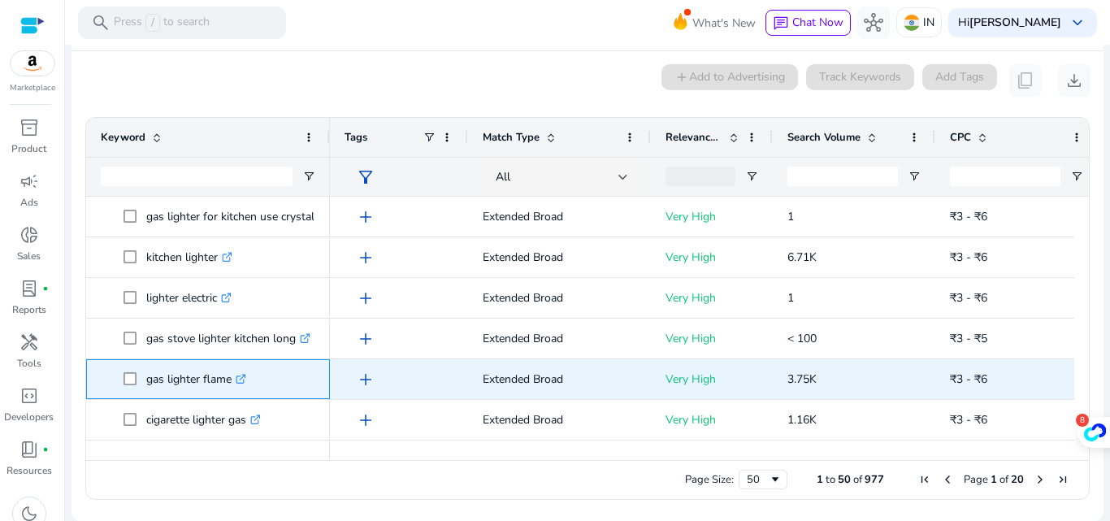
drag, startPoint x: 234, startPoint y: 382, endPoint x: 141, endPoint y: 380, distance: 92.7
click at [141, 380] on span "gas lighter flame .st0{fill:#2c8af8}" at bounding box center [220, 379] width 192 height 33
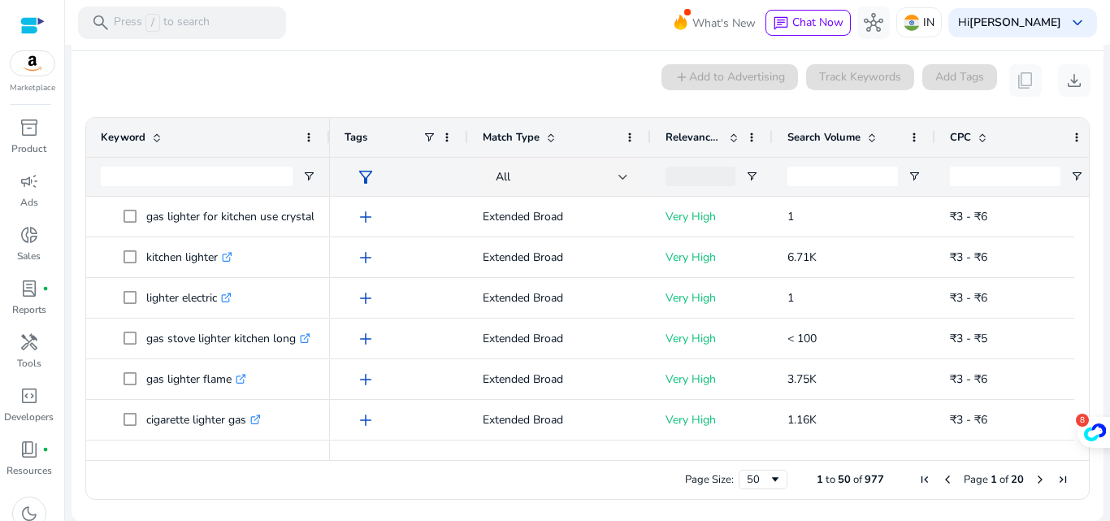
click at [258, 83] on div "0 keyword(s) selected add Add to Advertising Track Keywords Add Tags content_co…" at bounding box center [588, 80] width 1006 height 33
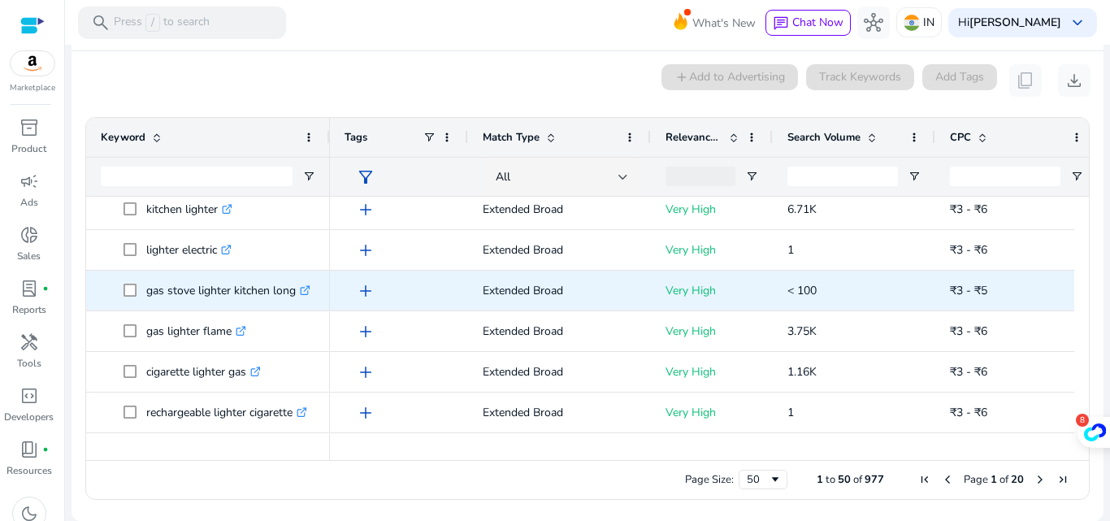
scroll to position [1301, 0]
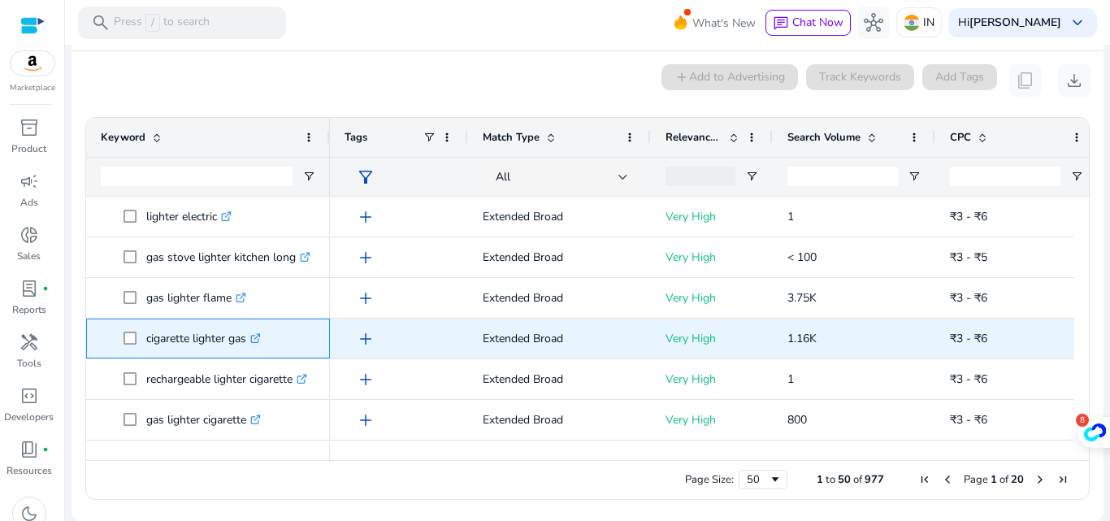
drag, startPoint x: 250, startPoint y: 345, endPoint x: 145, endPoint y: 341, distance: 105.0
click at [145, 341] on span "cigarette lighter gas .st0{fill:#2c8af8}" at bounding box center [220, 338] width 192 height 33
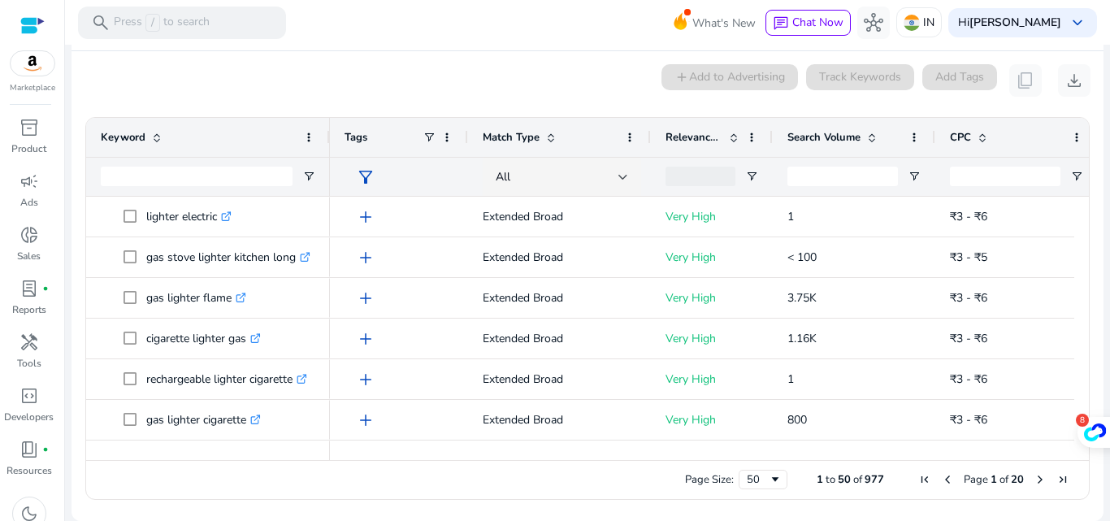
click at [271, 86] on div "0 keyword(s) selected add Add to Advertising Track Keywords Add Tags content_co…" at bounding box center [588, 80] width 1006 height 33
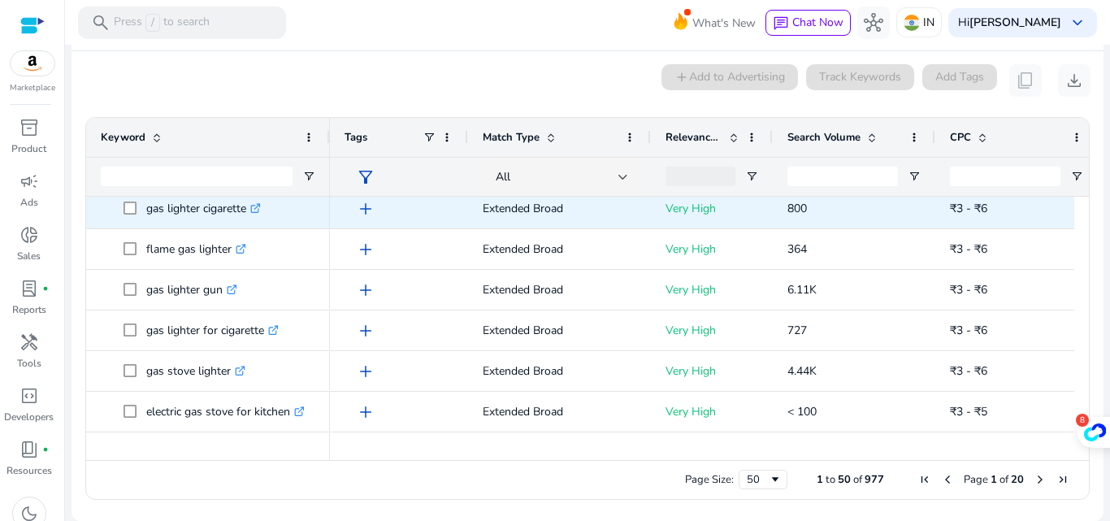
scroll to position [1545, 0]
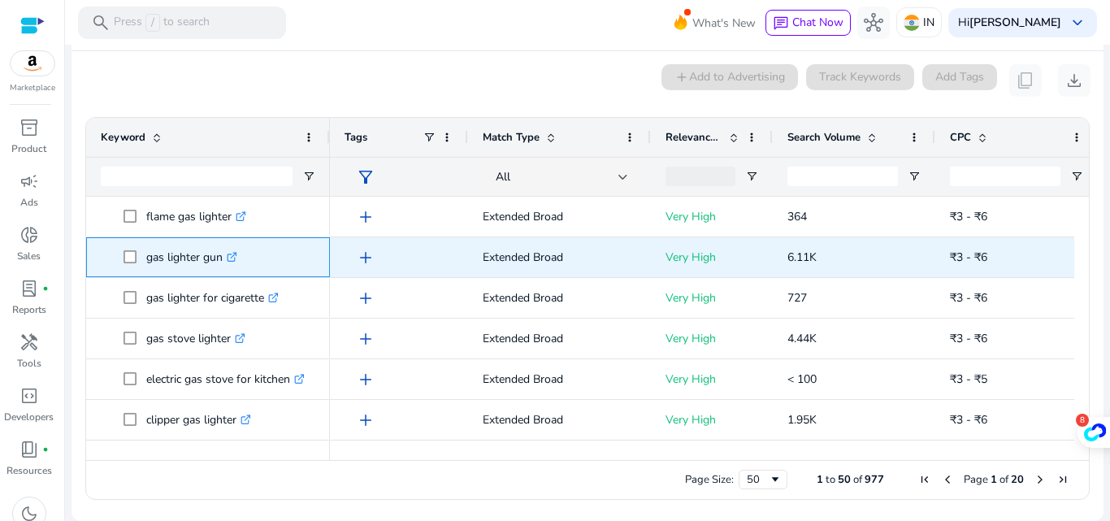
drag, startPoint x: 224, startPoint y: 264, endPoint x: 146, endPoint y: 264, distance: 77.2
click at [146, 264] on p "gas lighter gun .st0{fill:#2c8af8}" at bounding box center [191, 257] width 91 height 33
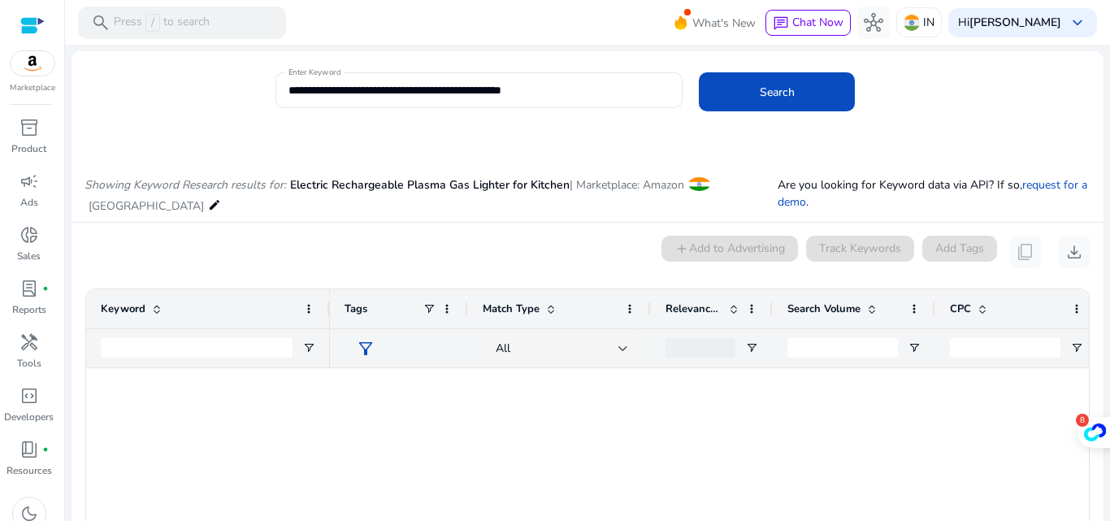
scroll to position [1545, 0]
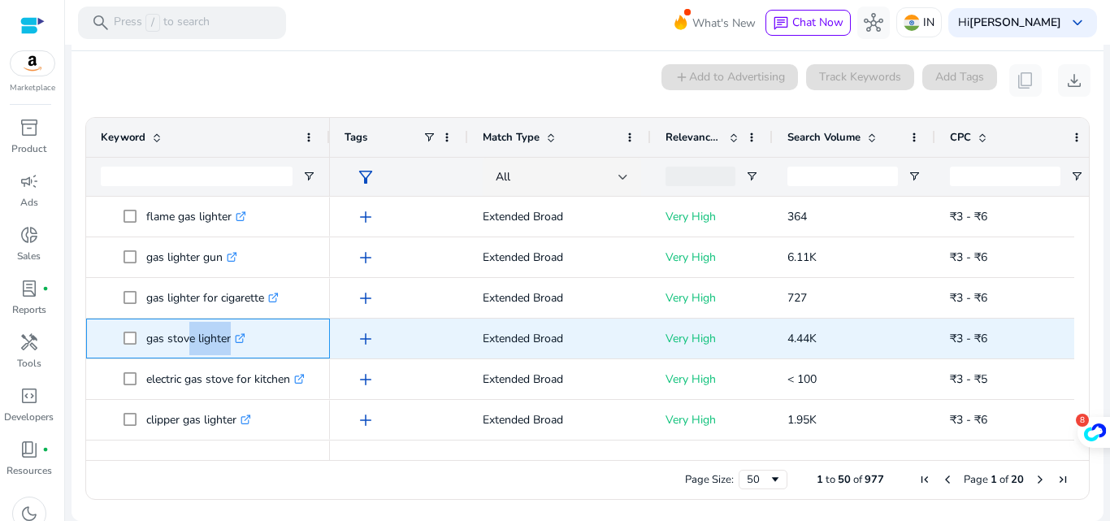
drag, startPoint x: 228, startPoint y: 346, endPoint x: 184, endPoint y: 344, distance: 44.8
click at [184, 344] on p "gas stove lighter .st0{fill:#2c8af8}" at bounding box center [195, 338] width 99 height 33
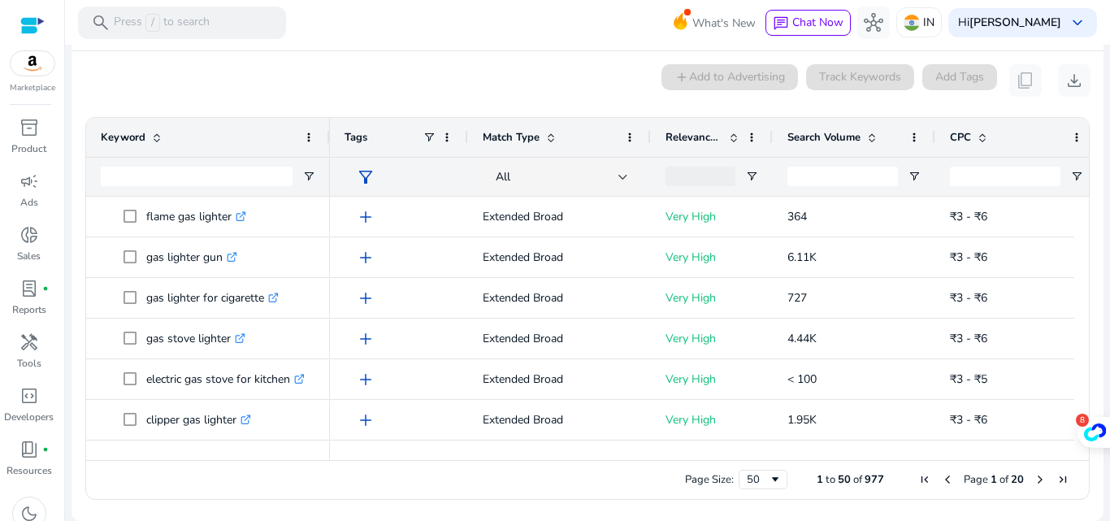
click at [205, 88] on div "0 keyword(s) selected add Add to Advertising Track Keywords Add Tags content_co…" at bounding box center [588, 80] width 1006 height 33
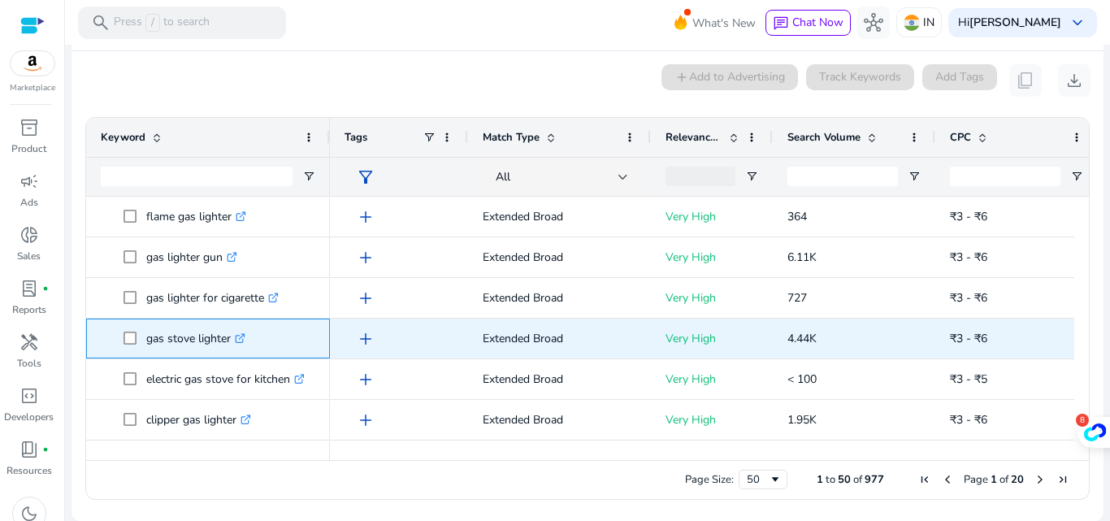
drag, startPoint x: 235, startPoint y: 346, endPoint x: 146, endPoint y: 350, distance: 88.7
click at [146, 350] on p "gas stove lighter .st0{fill:#2c8af8}" at bounding box center [195, 338] width 99 height 33
copy p "gas stove lighter"
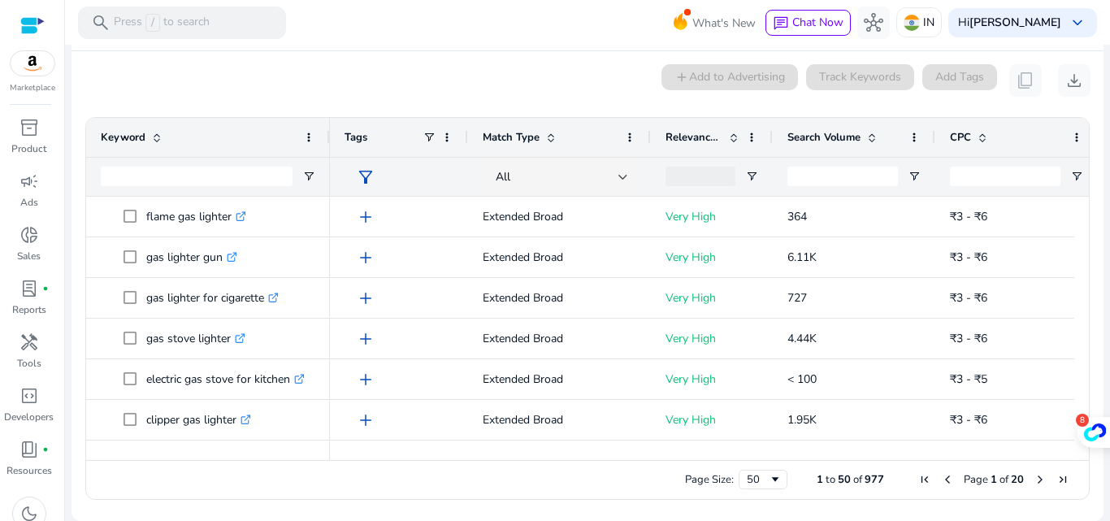
click at [197, 93] on div "0 keyword(s) selected add Add to Advertising Track Keywords Add Tags content_co…" at bounding box center [588, 80] width 1006 height 33
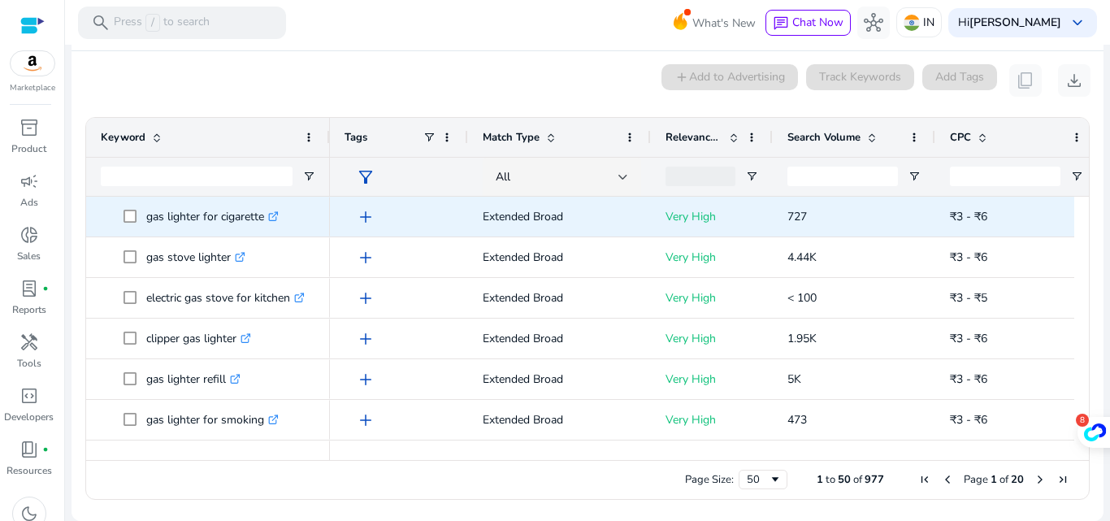
scroll to position [1626, 0]
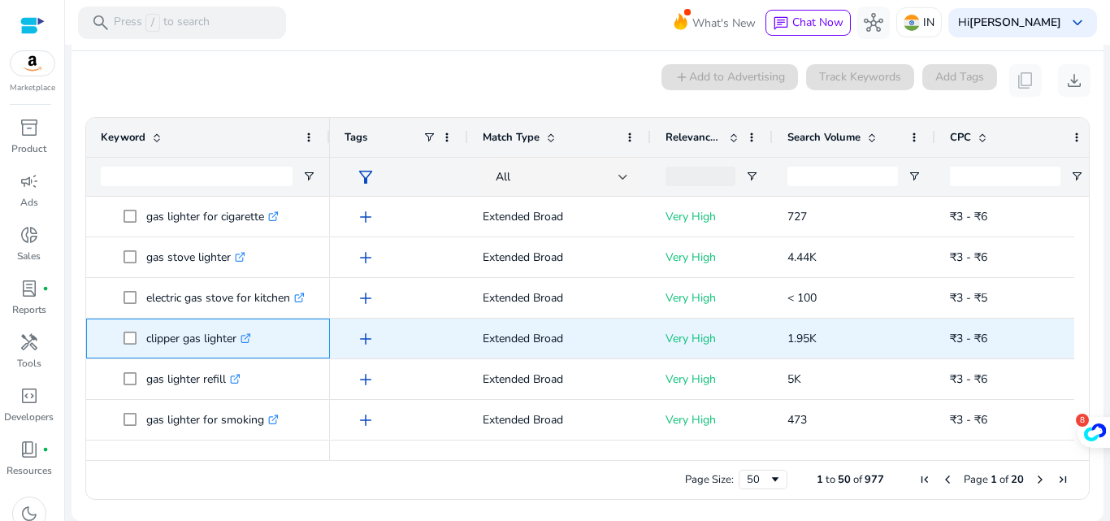
drag, startPoint x: 240, startPoint y: 345, endPoint x: 145, endPoint y: 338, distance: 95.4
click at [145, 338] on span "clipper gas lighter .st0{fill:#2c8af8}" at bounding box center [220, 338] width 192 height 33
copy span "clipper gas lighter"
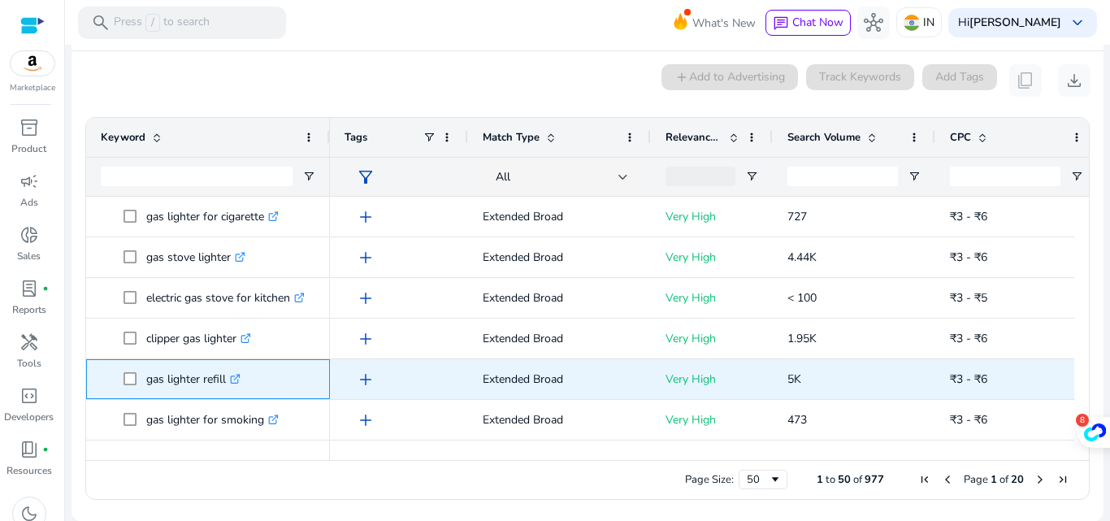
drag, startPoint x: 227, startPoint y: 385, endPoint x: 142, endPoint y: 389, distance: 84.6
click at [142, 389] on span "gas lighter refill .st0{fill:#2c8af8}" at bounding box center [220, 379] width 192 height 33
copy span "gas lighter refill"
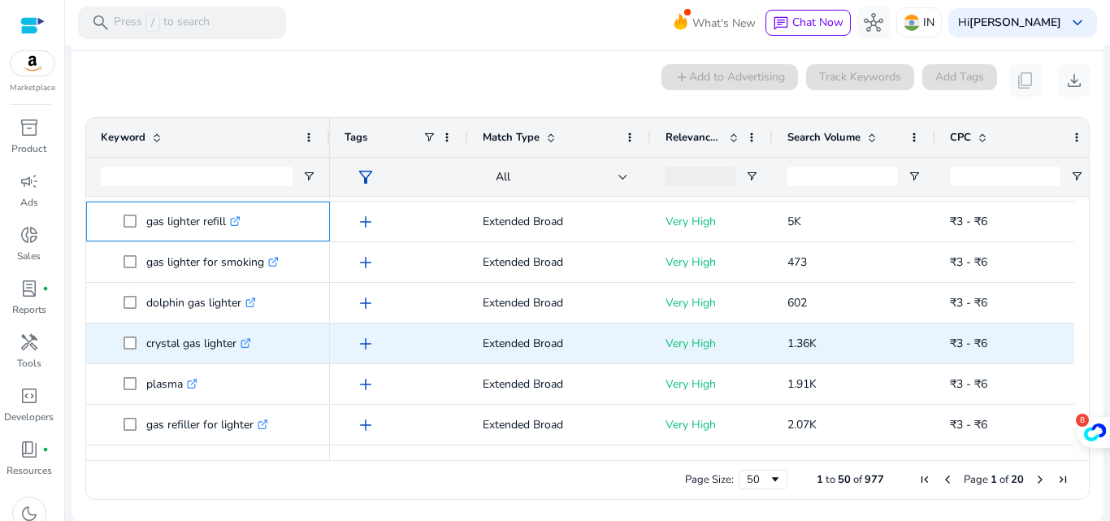
scroll to position [1784, 0]
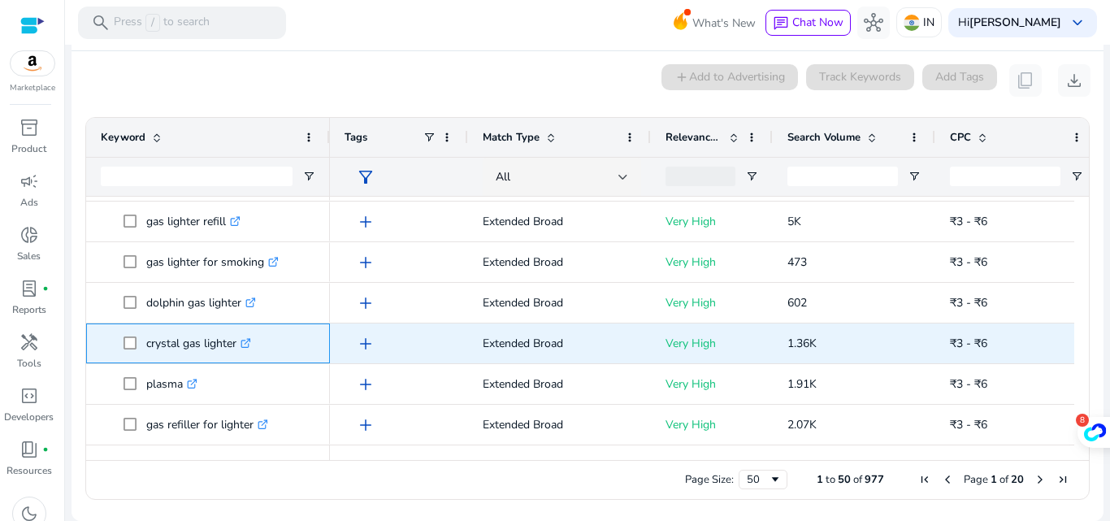
drag, startPoint x: 238, startPoint y: 348, endPoint x: 142, endPoint y: 356, distance: 96.3
click at [142, 356] on span "crystal gas lighter .st0{fill:#2c8af8}" at bounding box center [220, 343] width 192 height 33
copy span "crystal gas lighter"
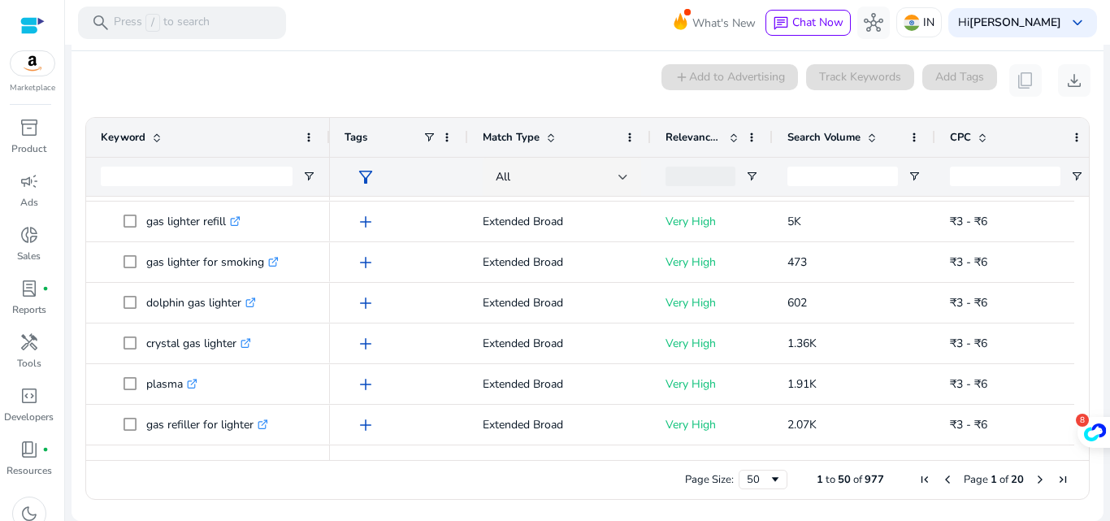
click at [231, 57] on mat-card "0 keyword(s) selected add Add to Advertising Track Keywords Add Tags content_co…" at bounding box center [588, 286] width 1032 height 470
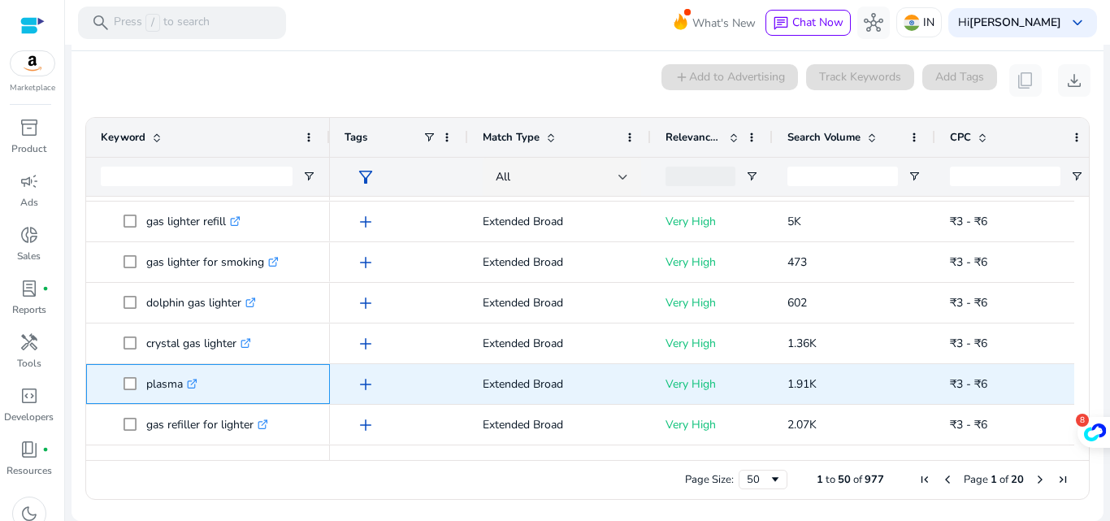
click at [135, 389] on span "plasma .st0{fill:#2c8af8}" at bounding box center [220, 383] width 192 height 33
copy span "plasma"
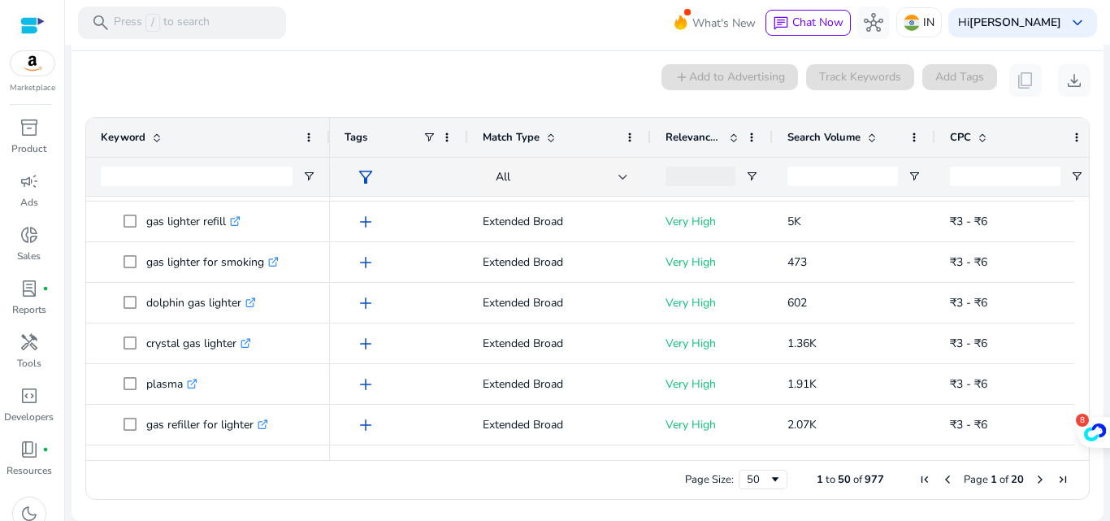
click at [199, 66] on div "0 keyword(s) selected add Add to Advertising Track Keywords Add Tags content_co…" at bounding box center [588, 80] width 1006 height 33
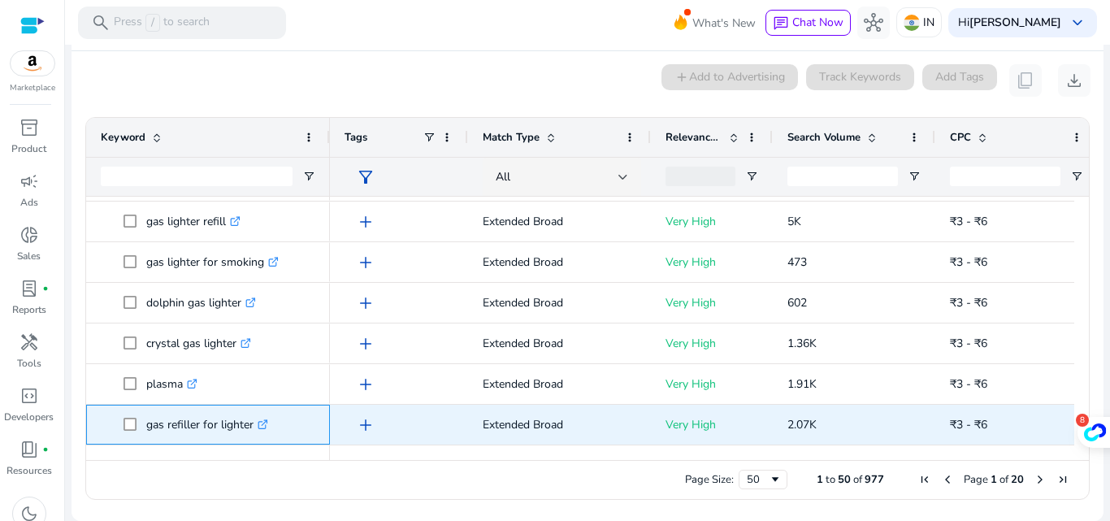
drag, startPoint x: 256, startPoint y: 431, endPoint x: 137, endPoint y: 432, distance: 118.7
click at [137, 432] on span "gas refiller for lighter .st0{fill:#2c8af8}" at bounding box center [220, 424] width 192 height 33
copy span "gas refiller for lighter"
